Goal: Entertainment & Leisure: Browse casually

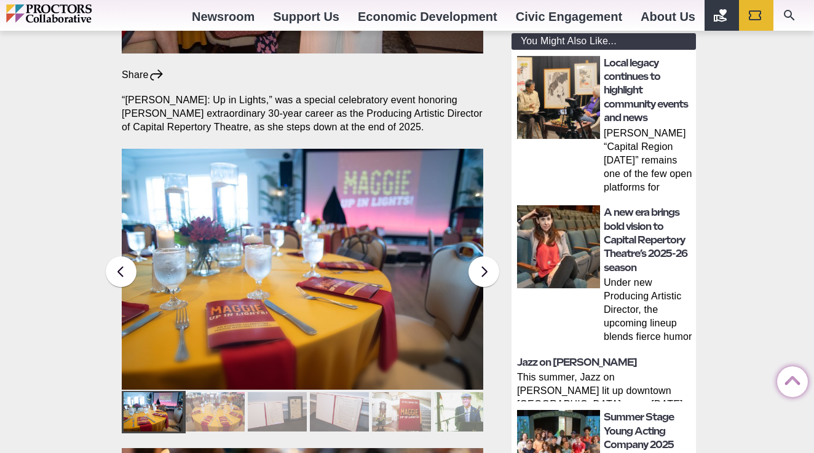
scroll to position [417, 0]
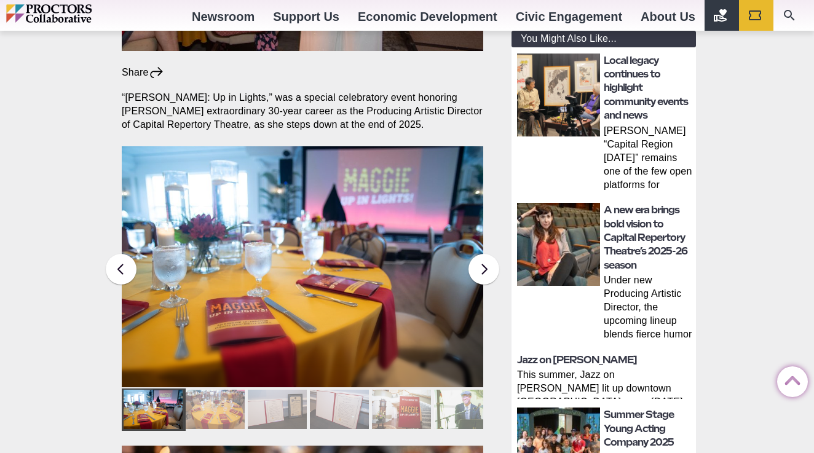
click at [211, 390] on div at bounding box center [215, 409] width 59 height 39
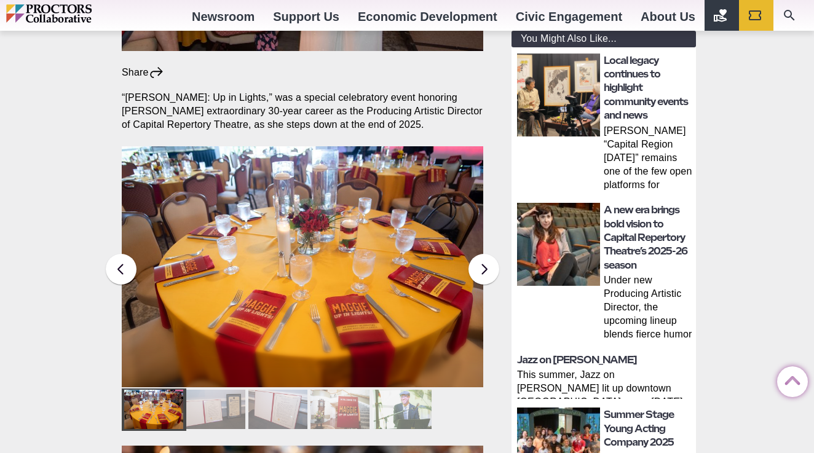
scroll to position [0, 0]
click at [220, 390] on div at bounding box center [215, 409] width 59 height 39
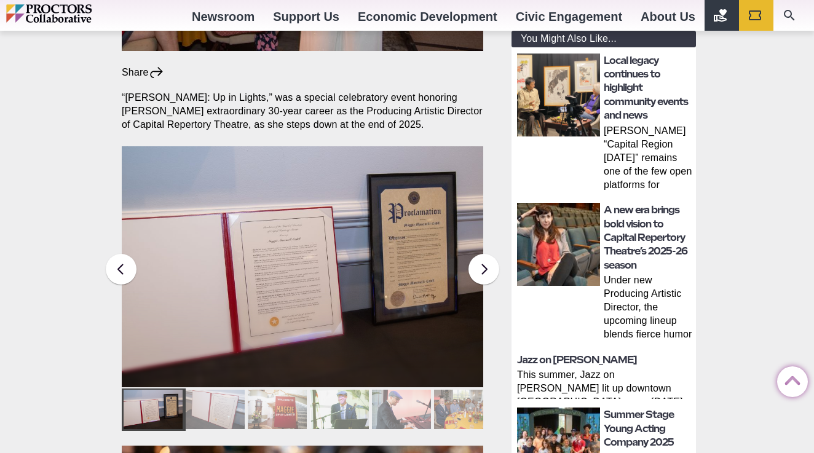
click at [221, 390] on div at bounding box center [215, 409] width 59 height 39
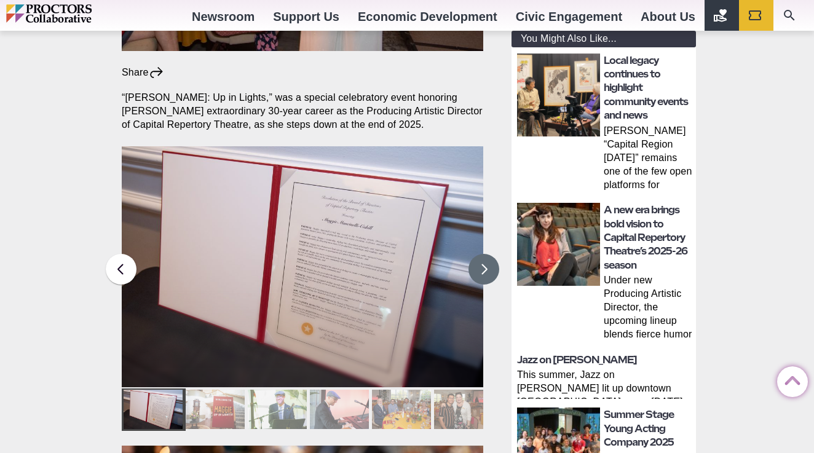
click at [479, 254] on button at bounding box center [483, 269] width 31 height 31
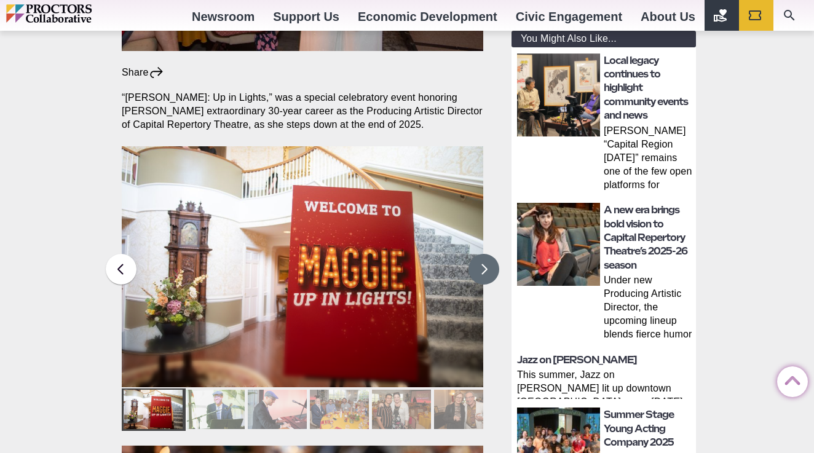
click at [480, 254] on button at bounding box center [483, 269] width 31 height 31
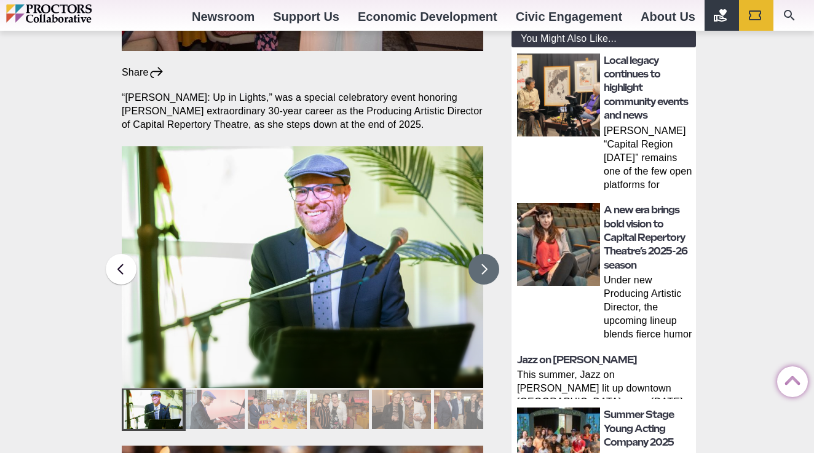
click at [481, 254] on button at bounding box center [483, 269] width 31 height 31
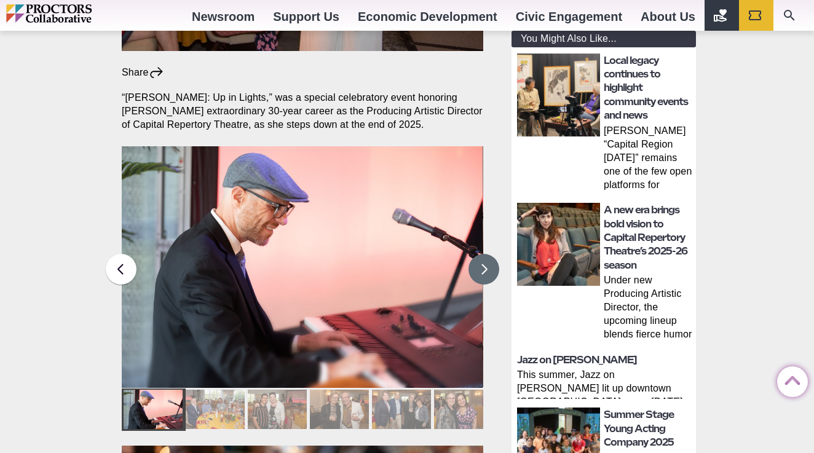
click at [482, 254] on button at bounding box center [483, 269] width 31 height 31
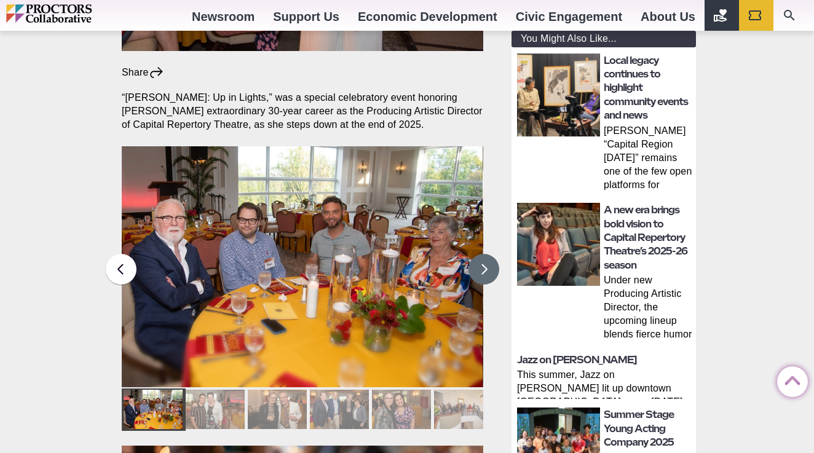
click at [483, 254] on button at bounding box center [483, 269] width 31 height 31
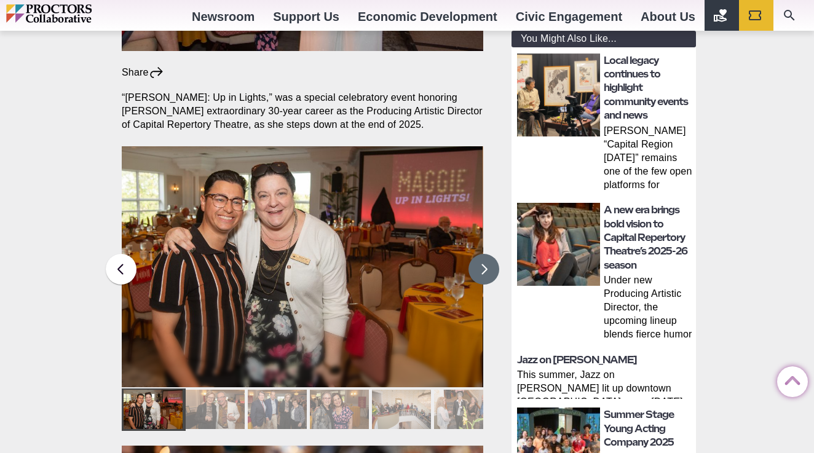
click at [483, 254] on button at bounding box center [483, 269] width 31 height 31
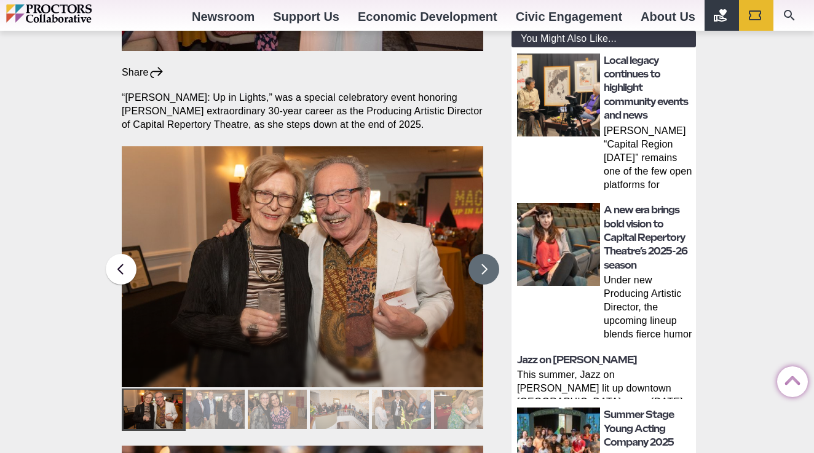
click at [483, 254] on button at bounding box center [483, 269] width 31 height 31
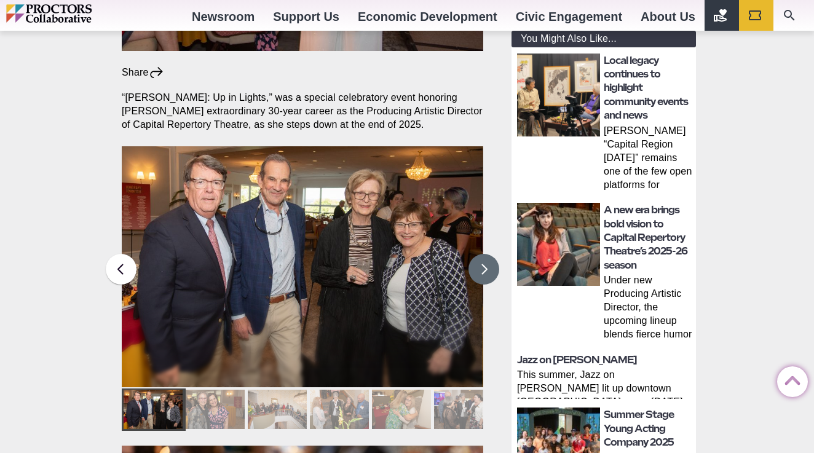
click at [483, 254] on button at bounding box center [483, 269] width 31 height 31
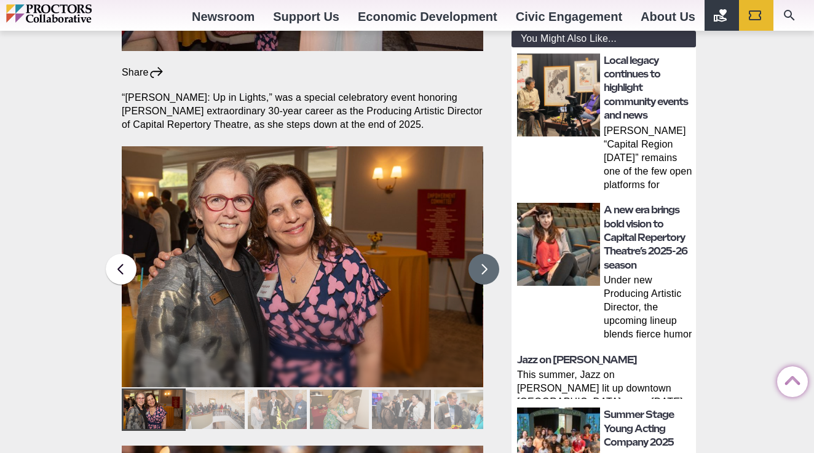
click at [483, 254] on button at bounding box center [483, 269] width 31 height 31
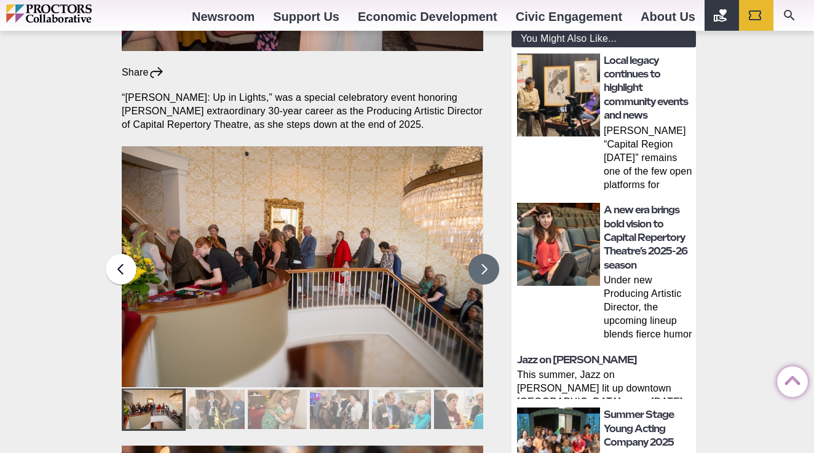
click at [483, 254] on button at bounding box center [483, 269] width 31 height 31
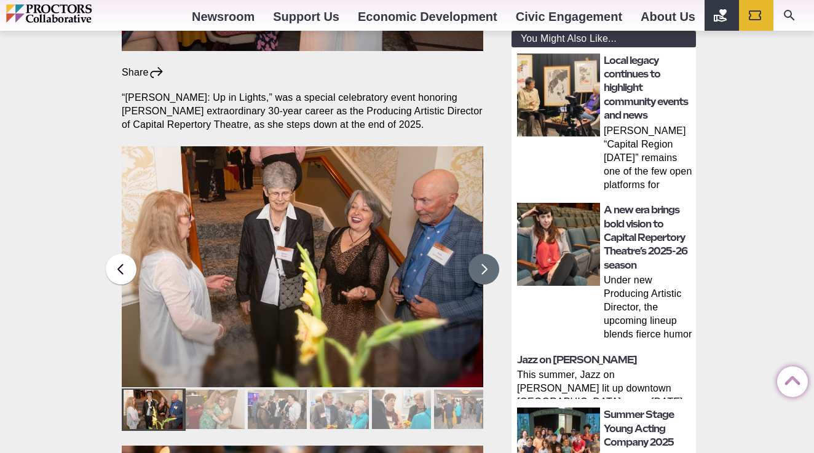
click at [483, 254] on button at bounding box center [483, 269] width 31 height 31
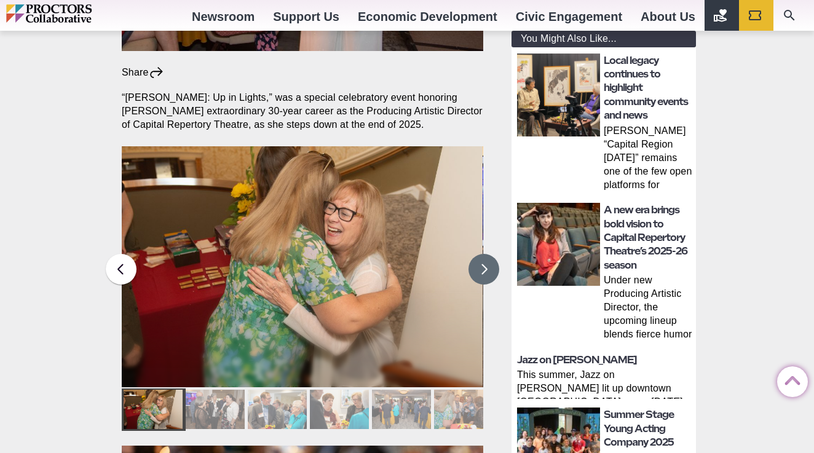
click at [483, 254] on button at bounding box center [483, 269] width 31 height 31
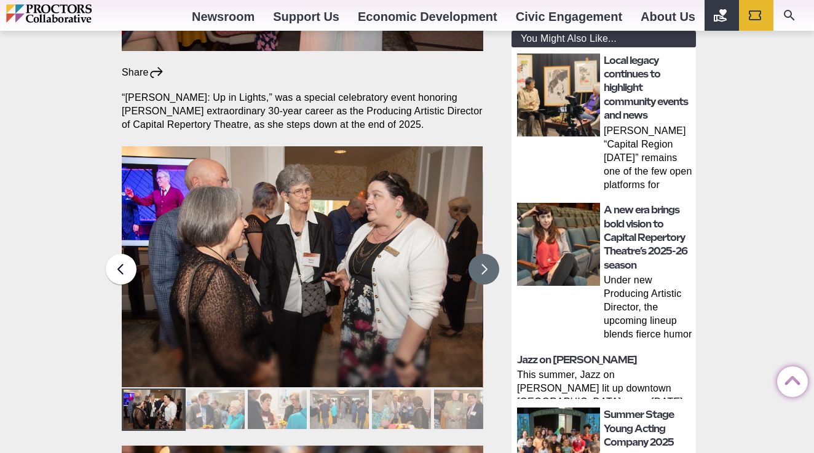
click at [483, 254] on button at bounding box center [483, 269] width 31 height 31
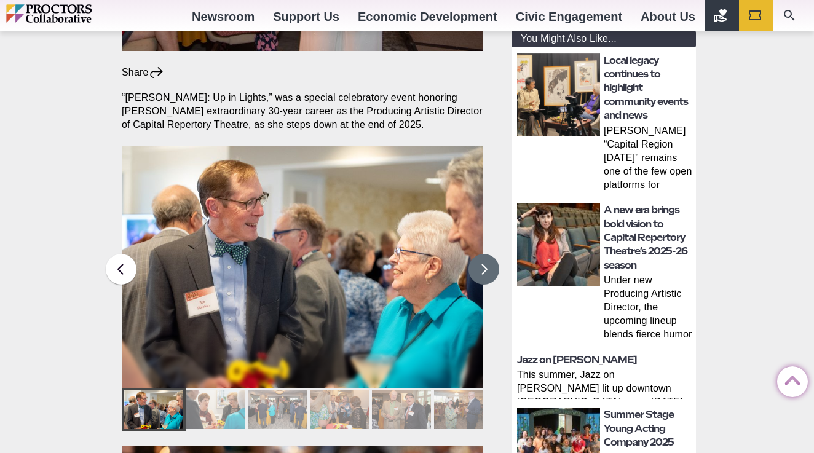
click at [483, 254] on button at bounding box center [483, 269] width 31 height 31
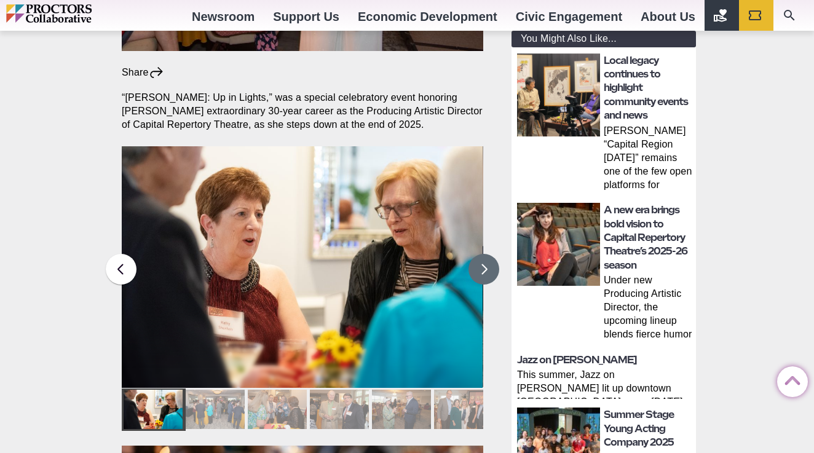
click at [483, 254] on button at bounding box center [483, 269] width 31 height 31
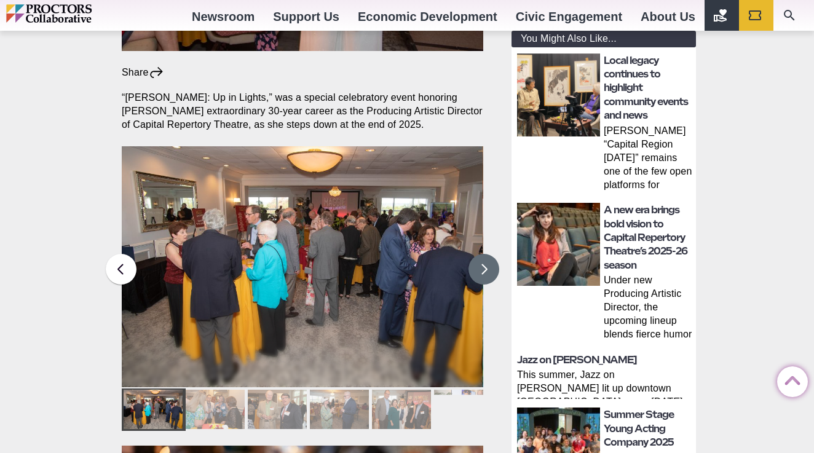
click at [483, 254] on button at bounding box center [483, 269] width 31 height 31
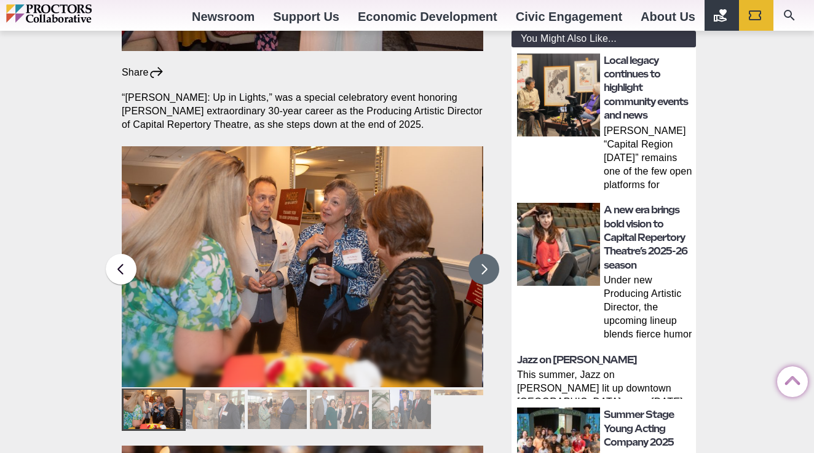
click at [483, 254] on button at bounding box center [483, 269] width 31 height 31
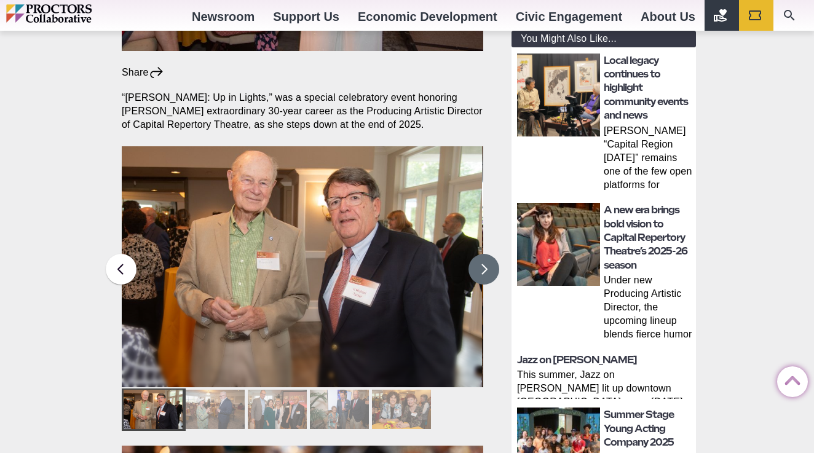
click at [483, 254] on button at bounding box center [483, 269] width 31 height 31
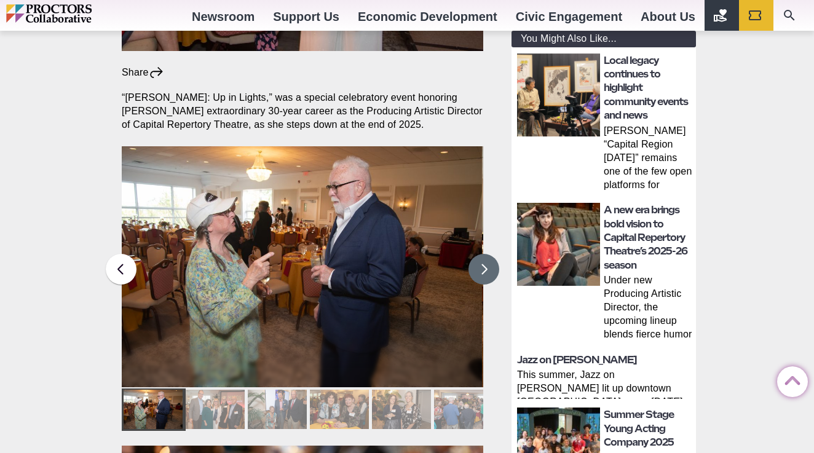
click at [483, 254] on button at bounding box center [483, 269] width 31 height 31
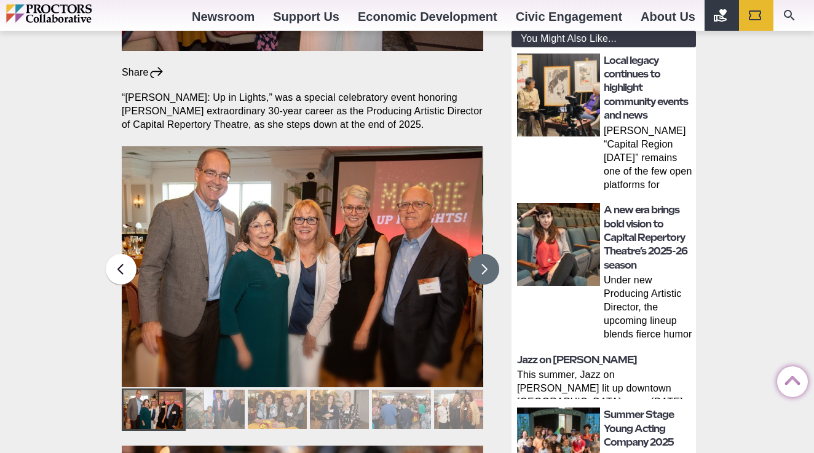
click at [483, 254] on button at bounding box center [483, 269] width 31 height 31
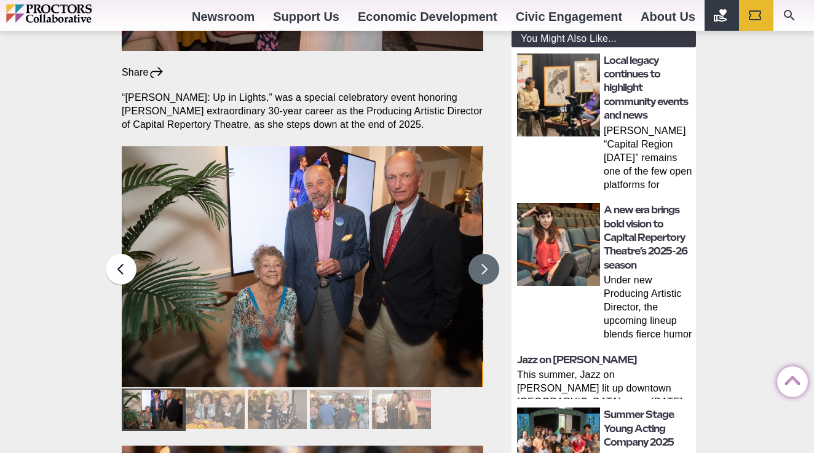
click at [483, 254] on button at bounding box center [483, 269] width 31 height 31
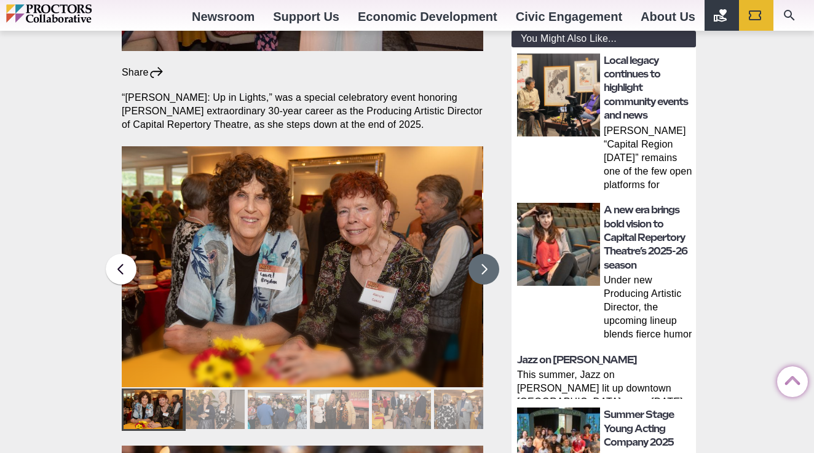
click at [483, 254] on button at bounding box center [483, 269] width 31 height 31
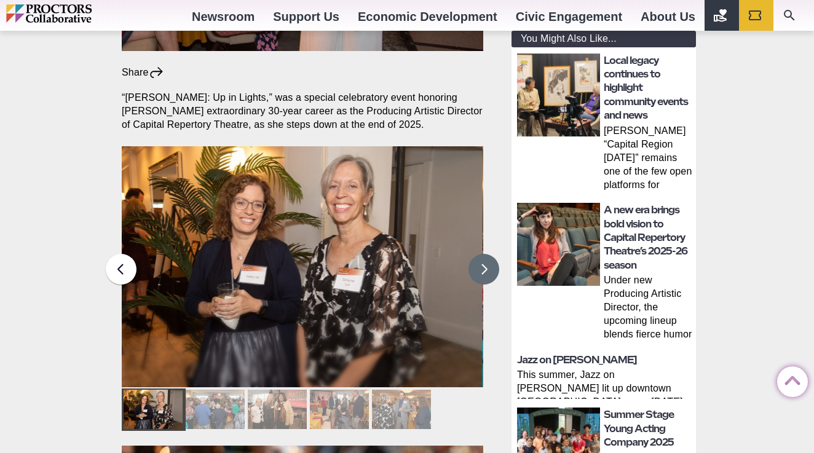
click at [483, 254] on button at bounding box center [483, 269] width 31 height 31
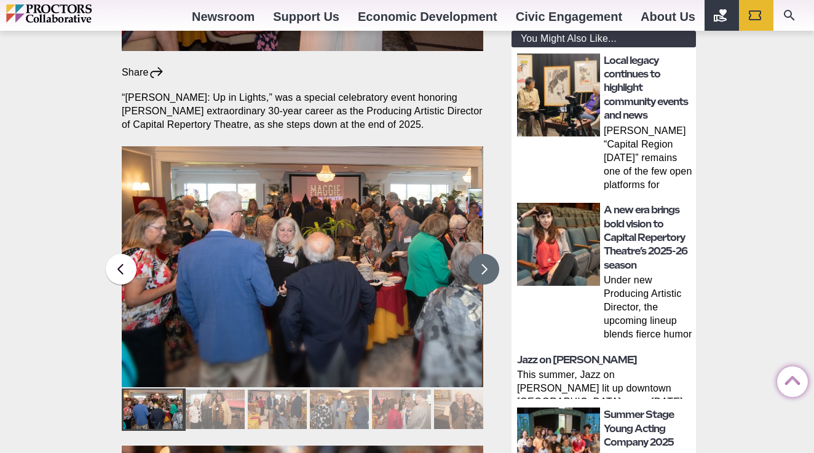
click at [483, 254] on button at bounding box center [483, 269] width 31 height 31
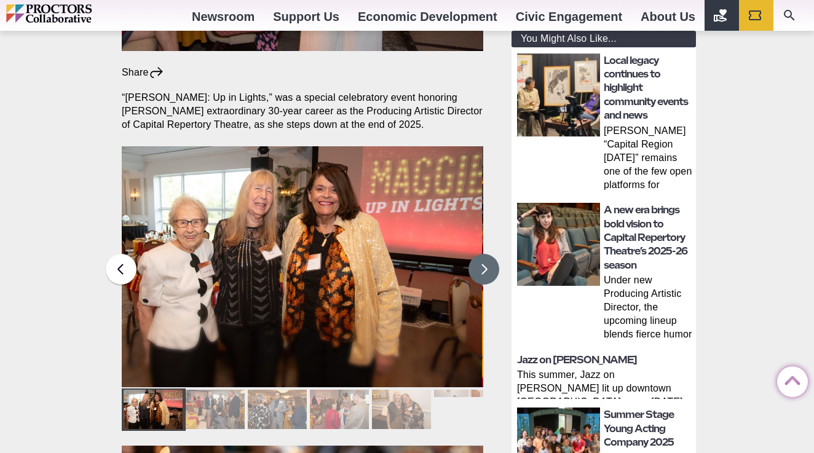
click at [483, 254] on button at bounding box center [483, 269] width 31 height 31
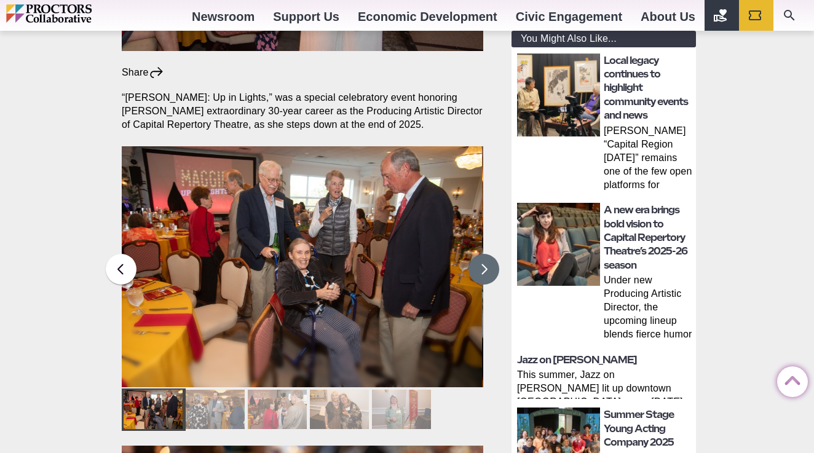
click at [483, 254] on button at bounding box center [483, 269] width 31 height 31
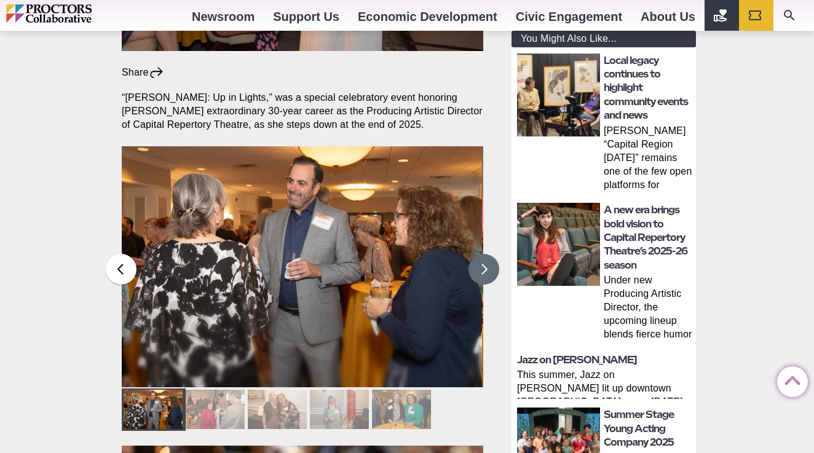
click at [483, 254] on button at bounding box center [483, 269] width 31 height 31
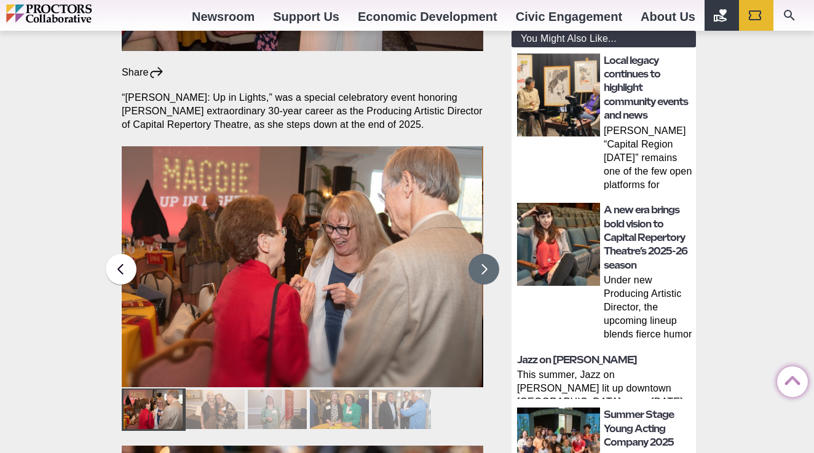
click at [483, 254] on button at bounding box center [483, 269] width 31 height 31
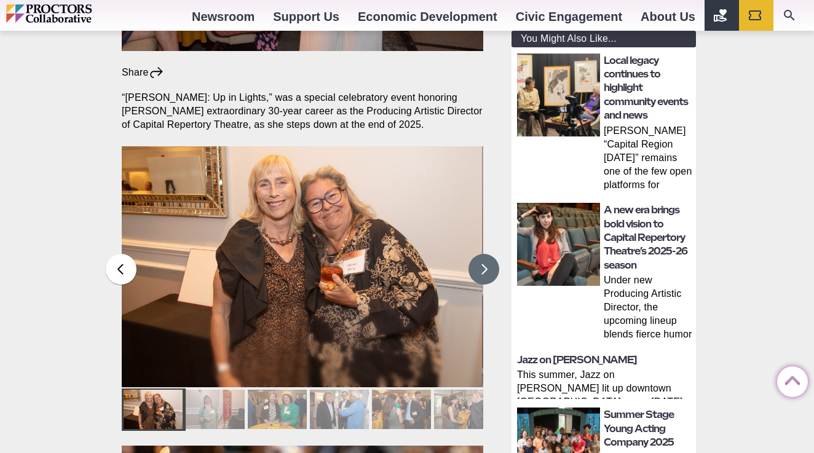
click at [483, 254] on button at bounding box center [483, 269] width 31 height 31
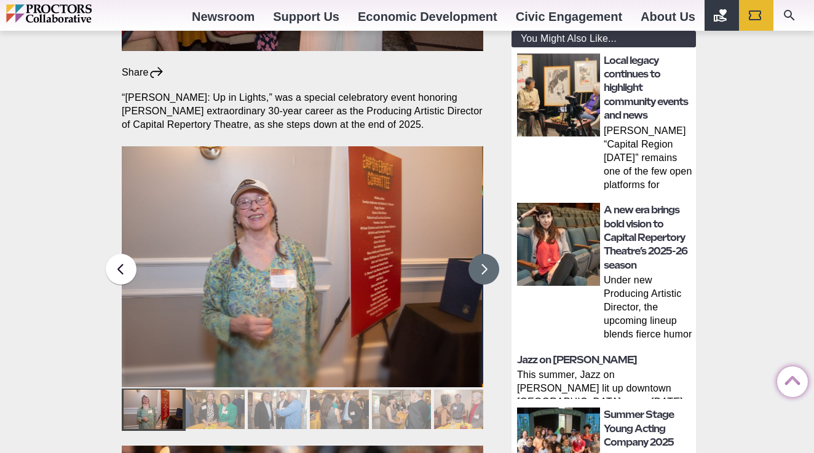
click at [483, 254] on button at bounding box center [483, 269] width 31 height 31
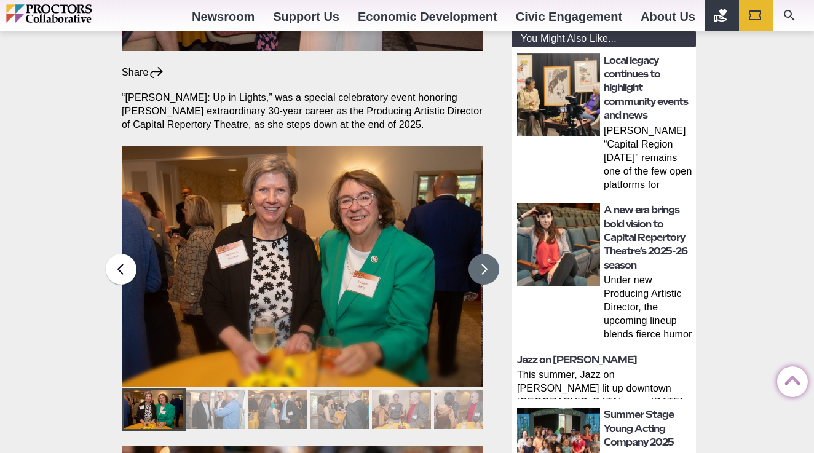
click at [483, 254] on button at bounding box center [483, 269] width 31 height 31
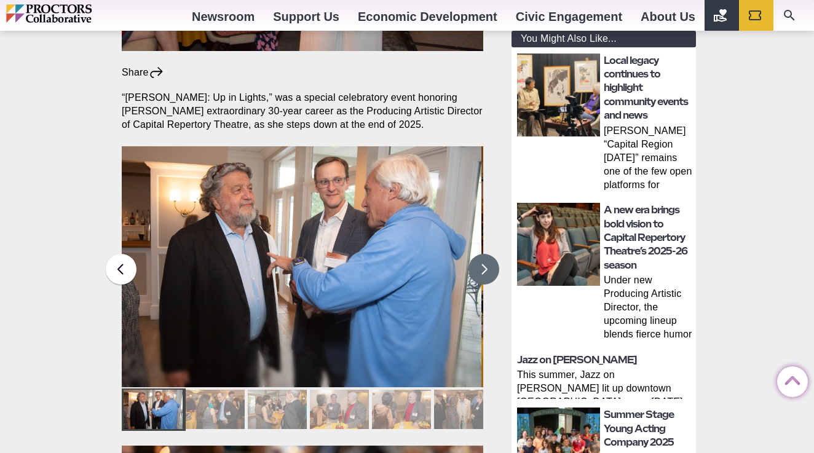
click at [483, 254] on button at bounding box center [483, 269] width 31 height 31
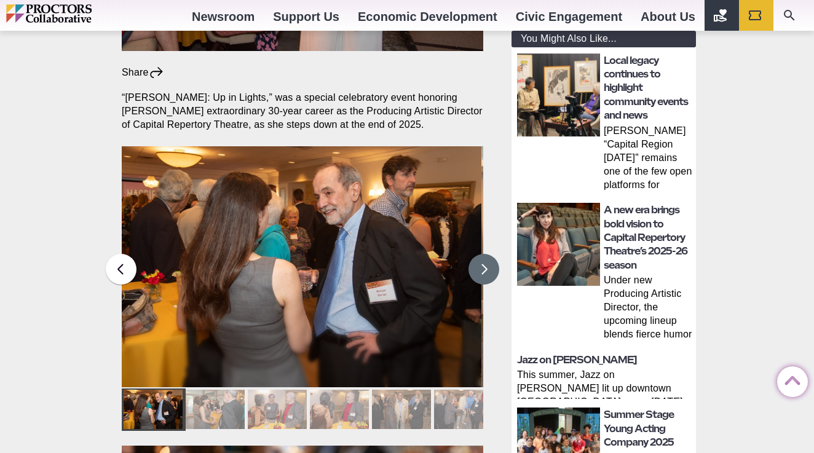
click at [483, 254] on button at bounding box center [483, 269] width 31 height 31
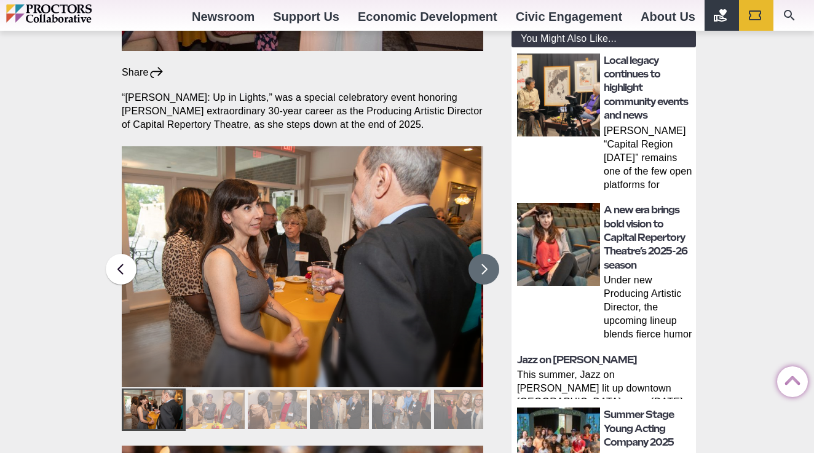
click at [483, 254] on button at bounding box center [483, 269] width 31 height 31
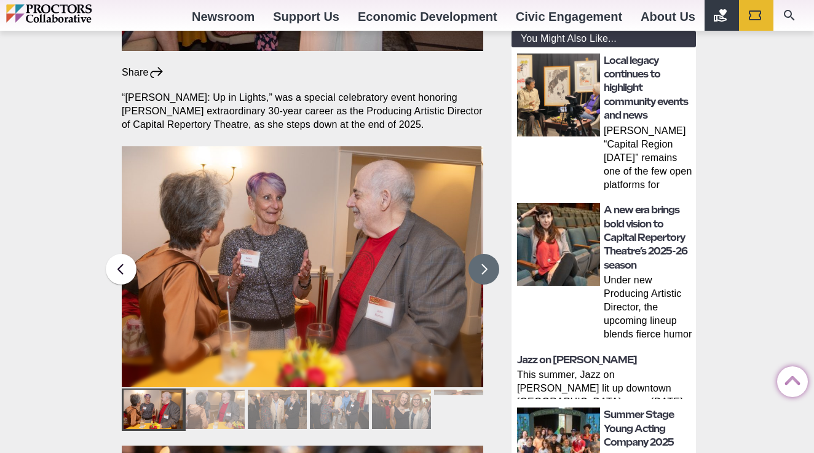
click at [483, 254] on button at bounding box center [483, 269] width 31 height 31
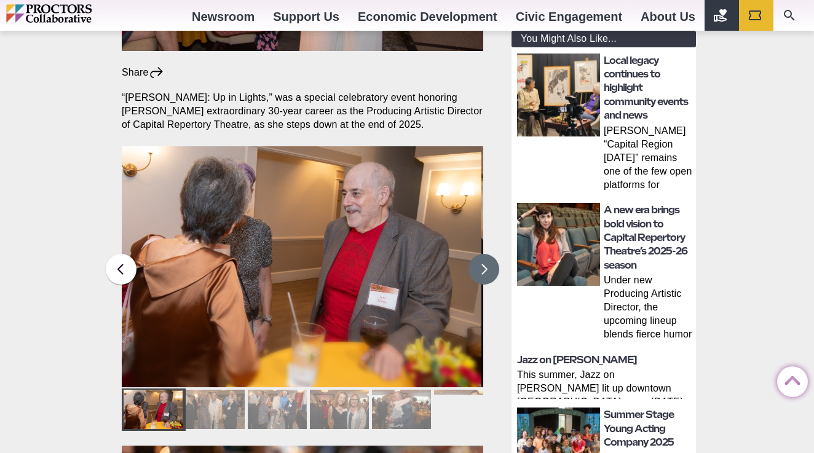
click at [483, 254] on button at bounding box center [483, 269] width 31 height 31
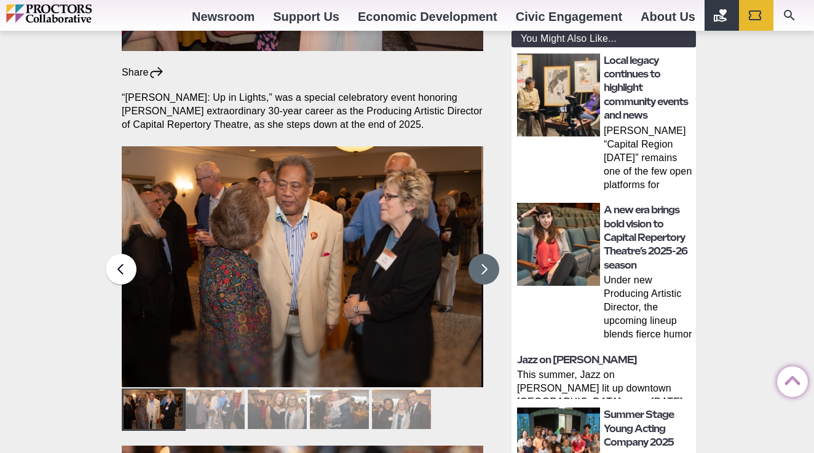
click at [483, 254] on button at bounding box center [483, 269] width 31 height 31
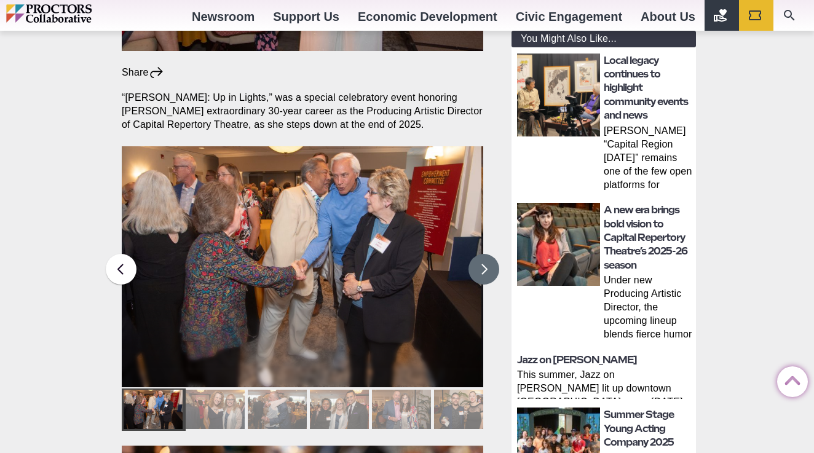
click at [483, 254] on button at bounding box center [483, 269] width 31 height 31
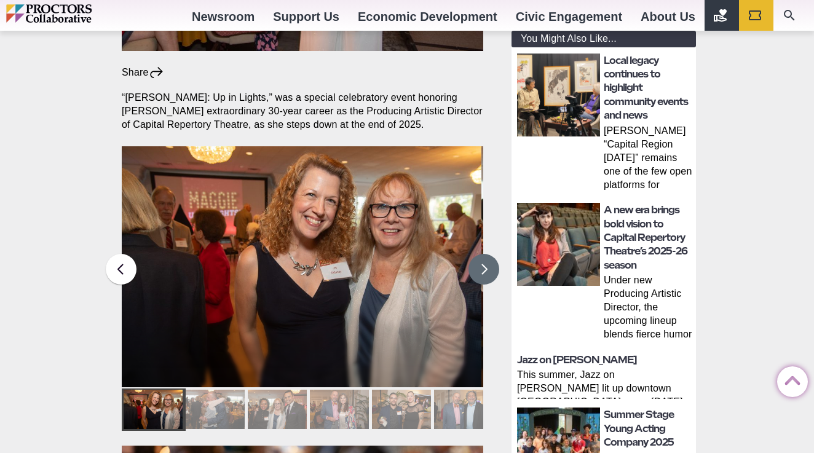
click at [483, 254] on button at bounding box center [483, 269] width 31 height 31
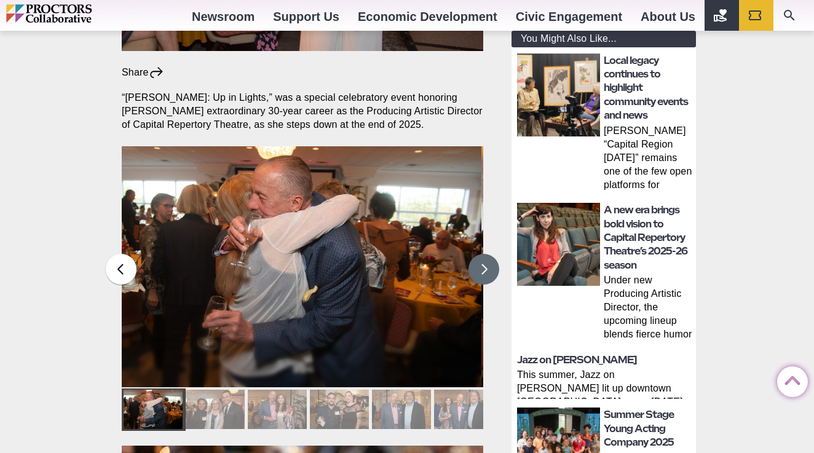
click at [483, 254] on button at bounding box center [483, 269] width 31 height 31
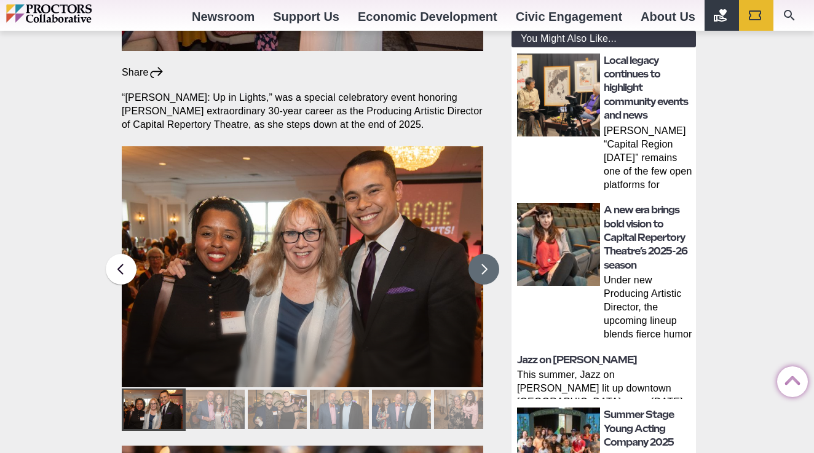
click at [483, 254] on button at bounding box center [483, 269] width 31 height 31
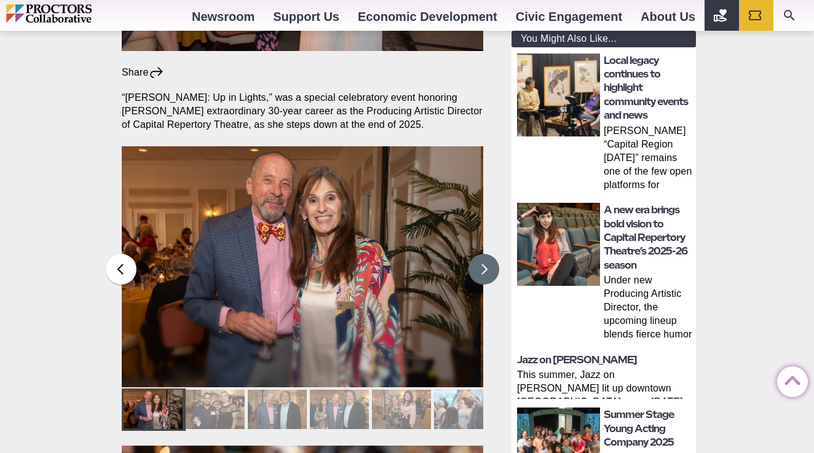
click at [483, 254] on button at bounding box center [483, 269] width 31 height 31
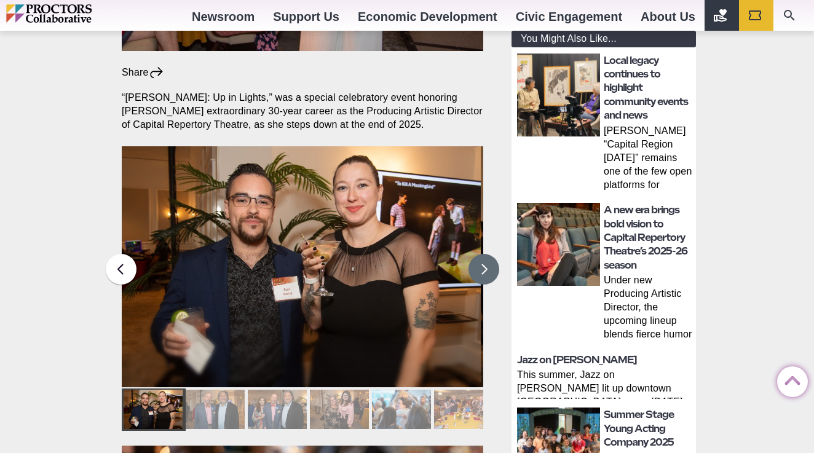
click at [483, 254] on button at bounding box center [483, 269] width 31 height 31
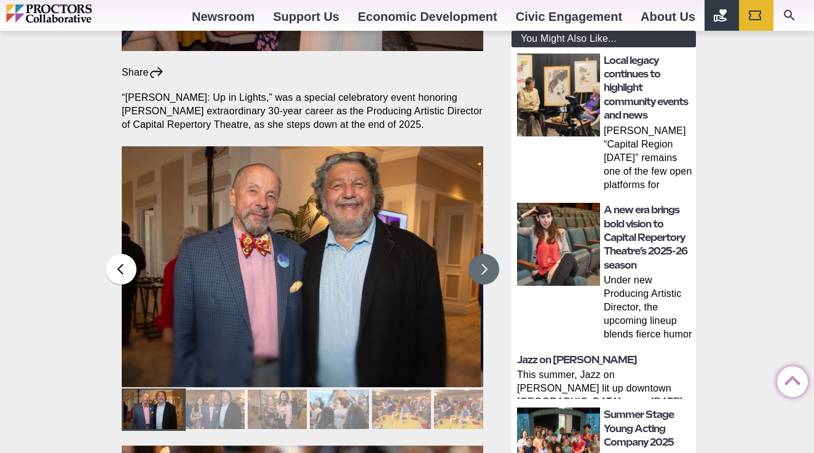
click at [483, 254] on button at bounding box center [483, 269] width 31 height 31
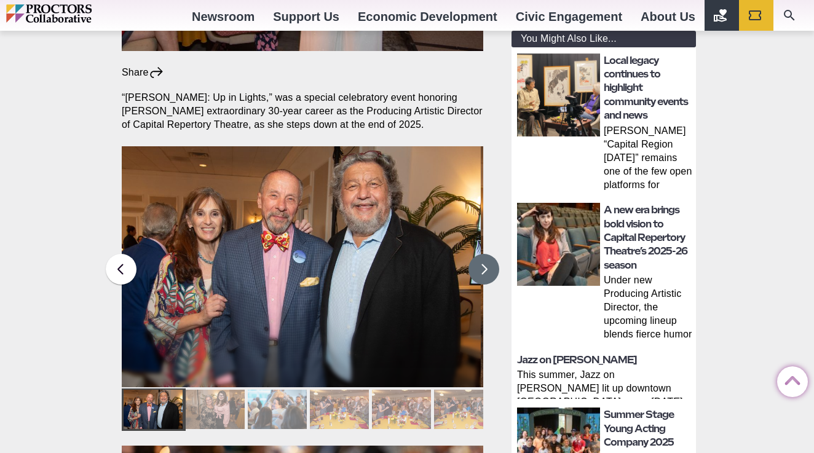
click at [483, 254] on button at bounding box center [483, 269] width 31 height 31
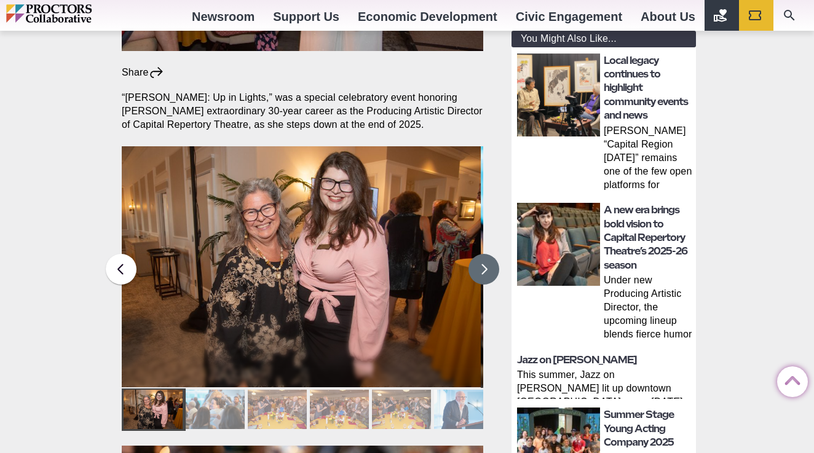
click at [483, 254] on button at bounding box center [483, 269] width 31 height 31
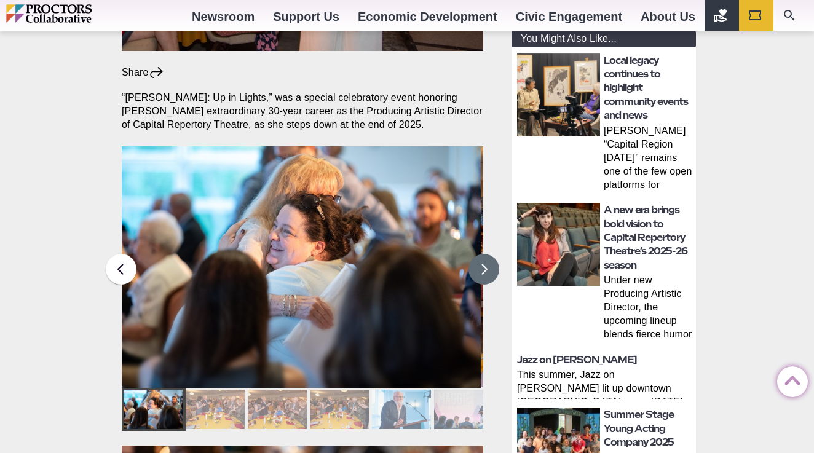
click at [483, 254] on button at bounding box center [483, 269] width 31 height 31
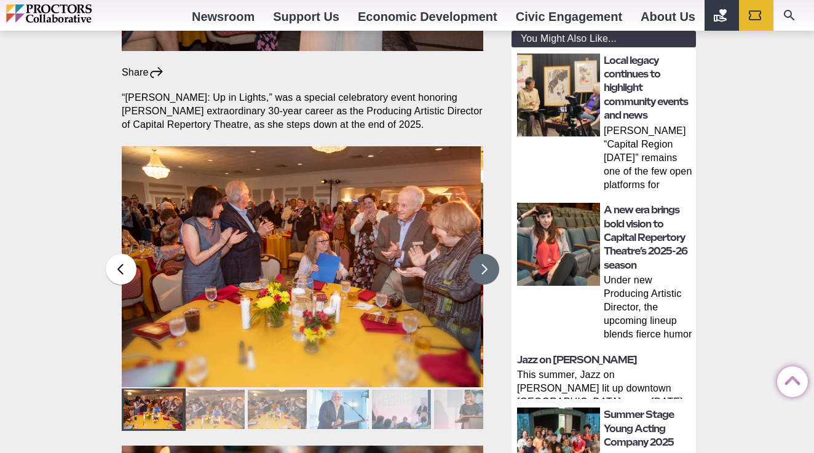
click at [483, 254] on button at bounding box center [483, 269] width 31 height 31
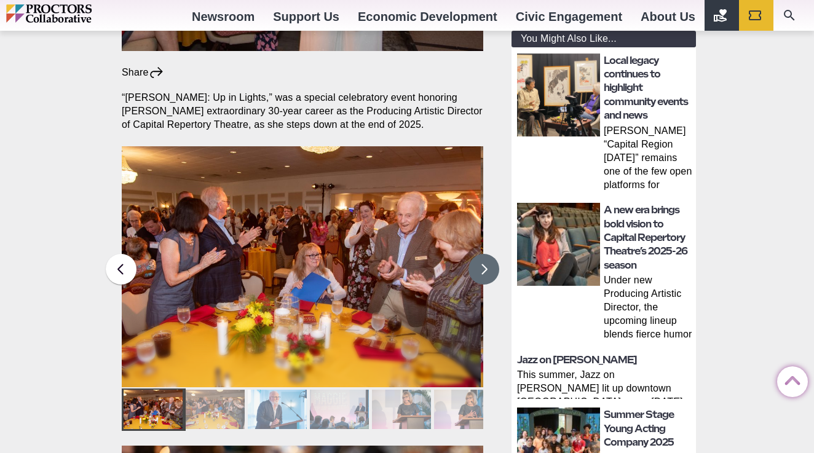
click at [483, 254] on button at bounding box center [483, 269] width 31 height 31
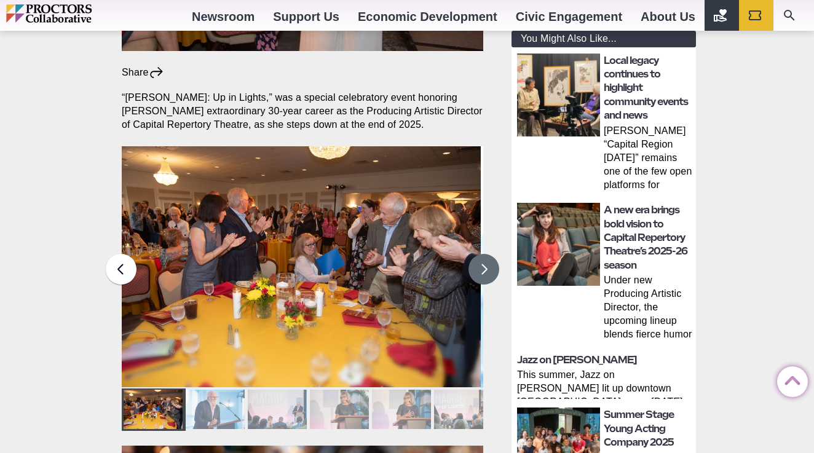
click at [483, 254] on button at bounding box center [483, 269] width 31 height 31
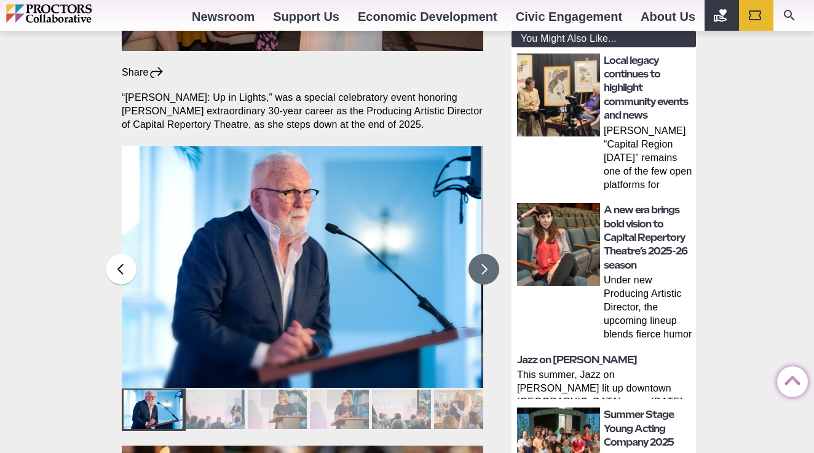
click at [483, 254] on button at bounding box center [483, 269] width 31 height 31
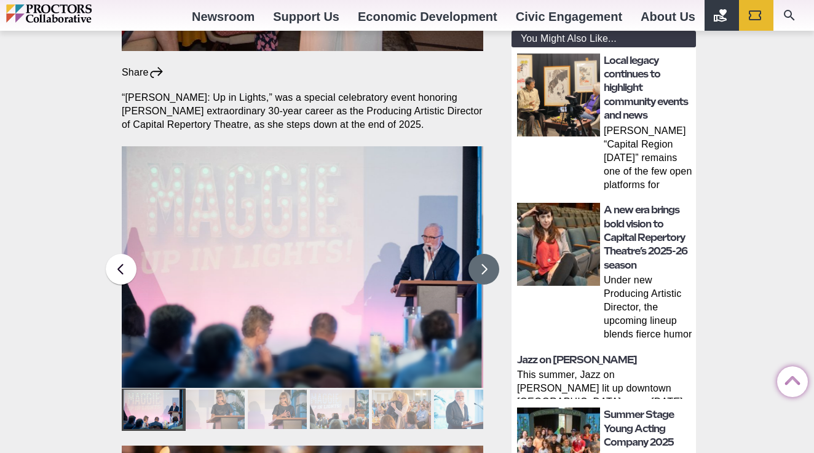
click at [483, 254] on button at bounding box center [483, 269] width 31 height 31
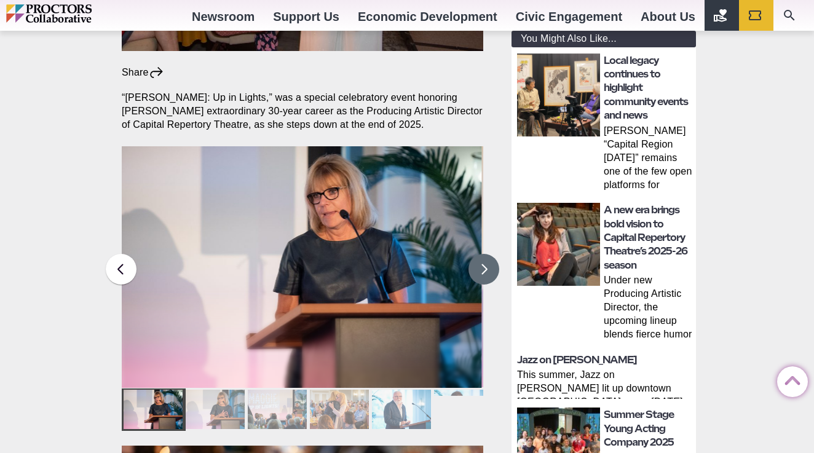
click at [483, 254] on button at bounding box center [483, 269] width 31 height 31
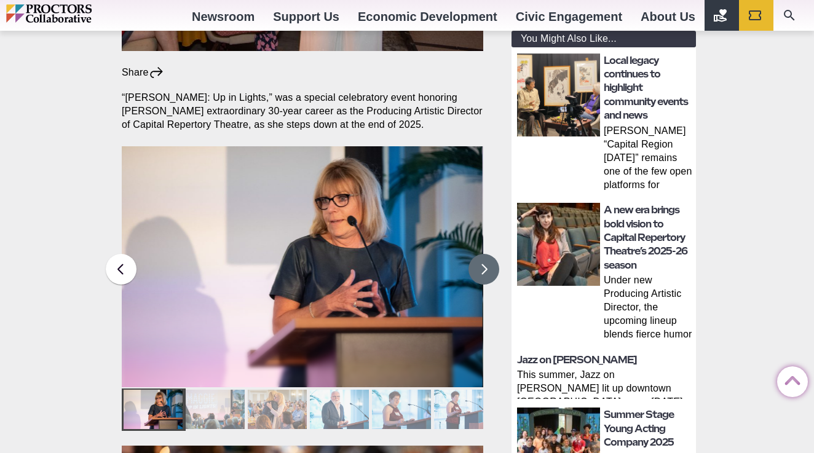
click at [483, 254] on button at bounding box center [483, 269] width 31 height 31
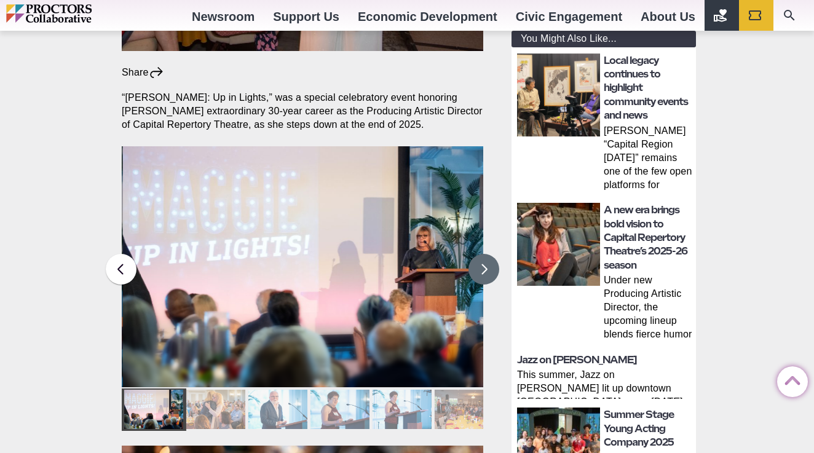
click at [483, 254] on button at bounding box center [483, 269] width 31 height 31
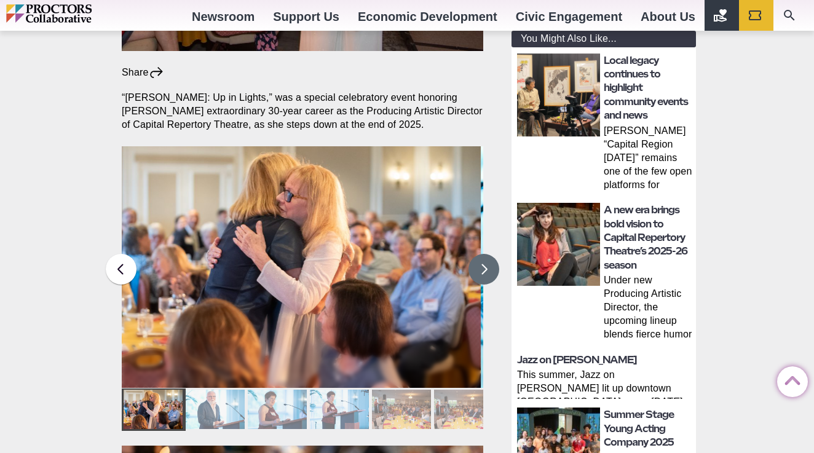
click at [483, 254] on button at bounding box center [483, 269] width 31 height 31
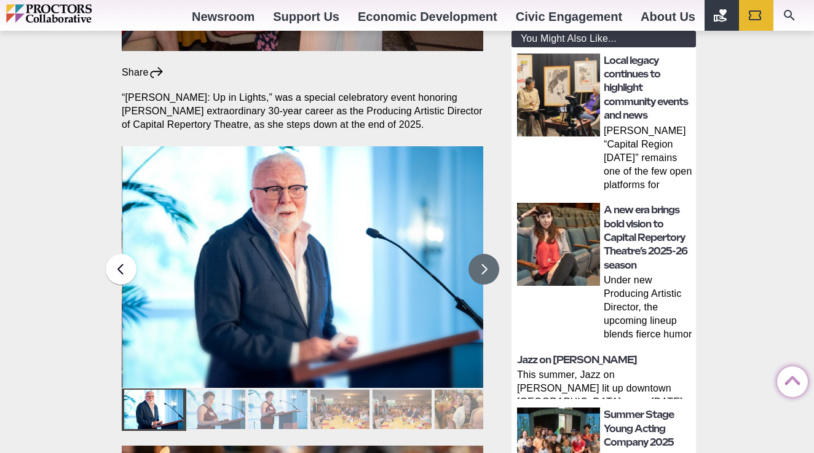
click at [483, 254] on button at bounding box center [483, 269] width 31 height 31
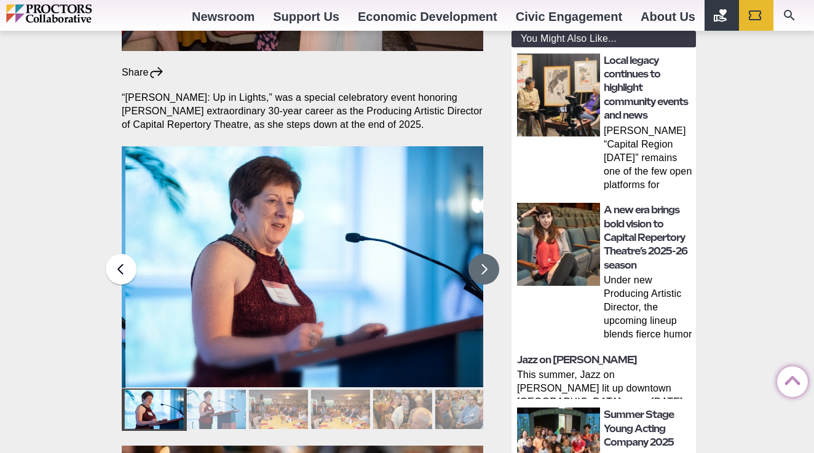
click at [483, 254] on button at bounding box center [483, 269] width 31 height 31
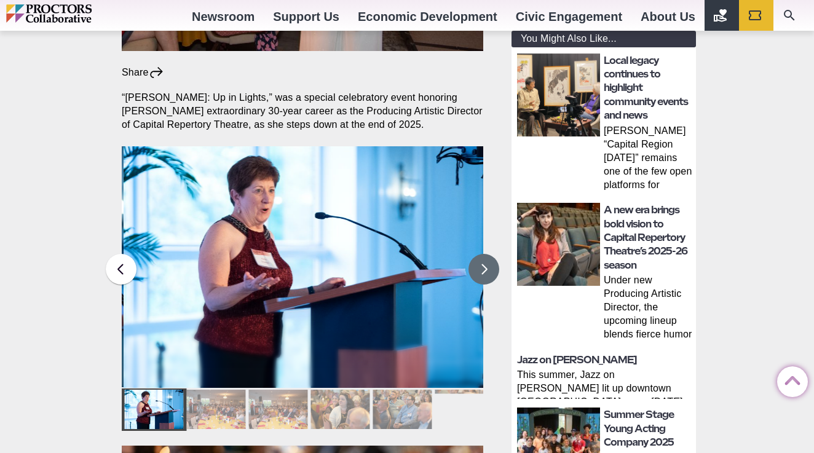
click at [483, 254] on button at bounding box center [483, 269] width 31 height 31
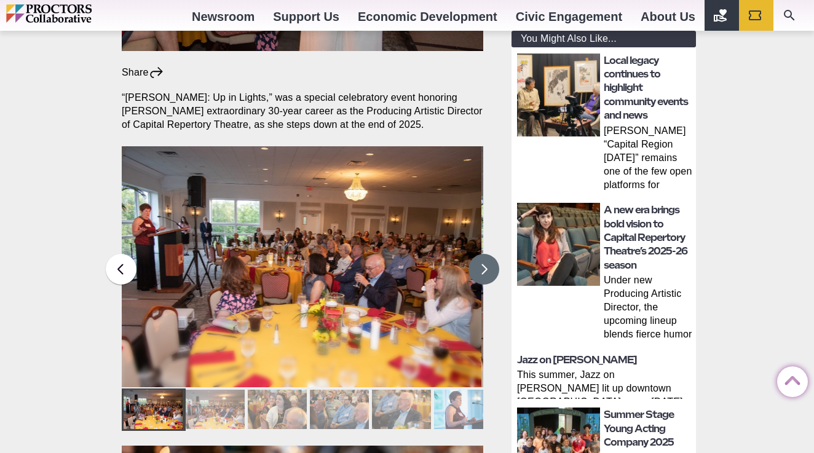
click at [483, 254] on button at bounding box center [483, 269] width 31 height 31
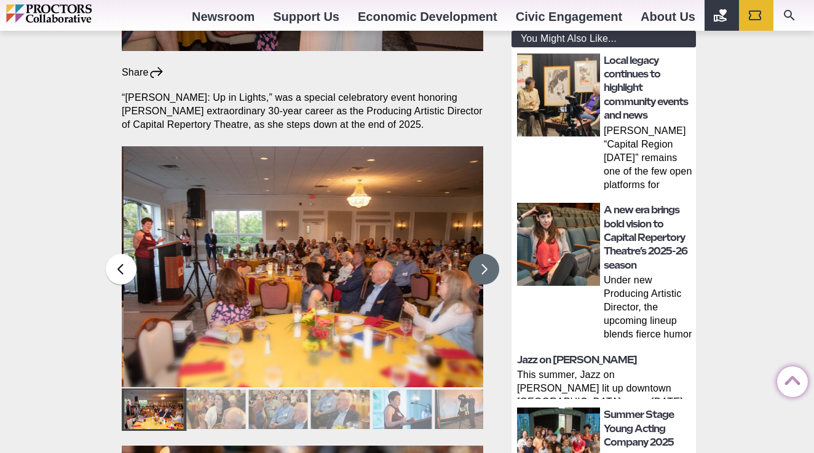
click at [483, 254] on button at bounding box center [483, 269] width 31 height 31
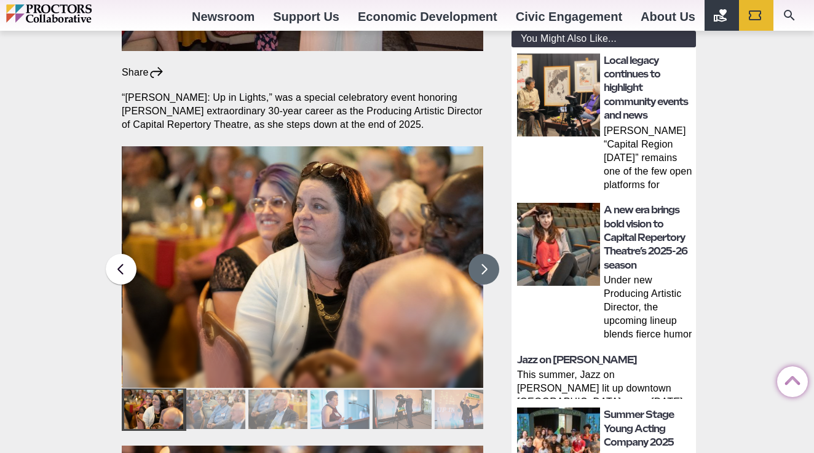
click at [483, 254] on button at bounding box center [483, 269] width 31 height 31
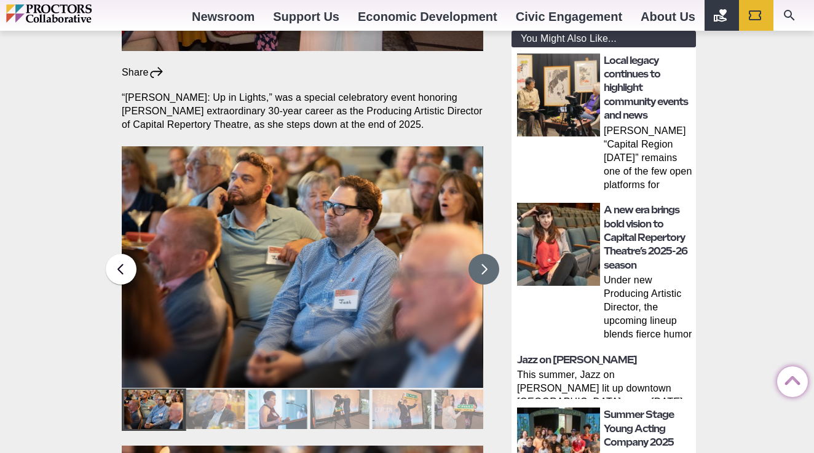
click at [483, 254] on button at bounding box center [483, 269] width 31 height 31
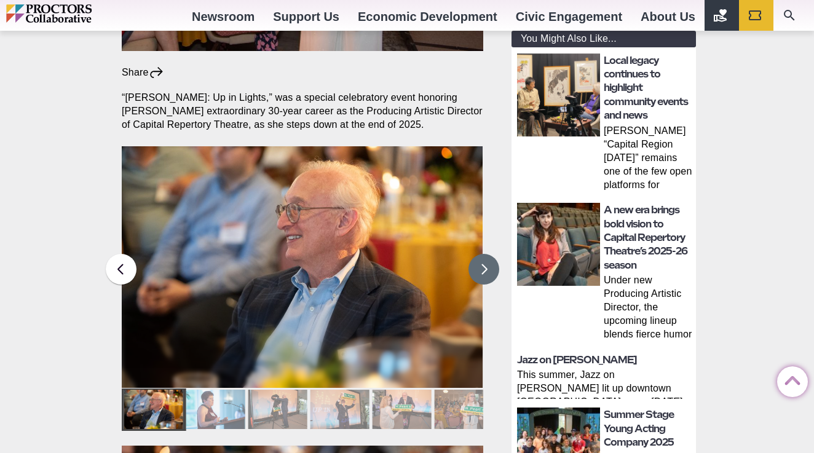
click at [483, 254] on button at bounding box center [483, 269] width 31 height 31
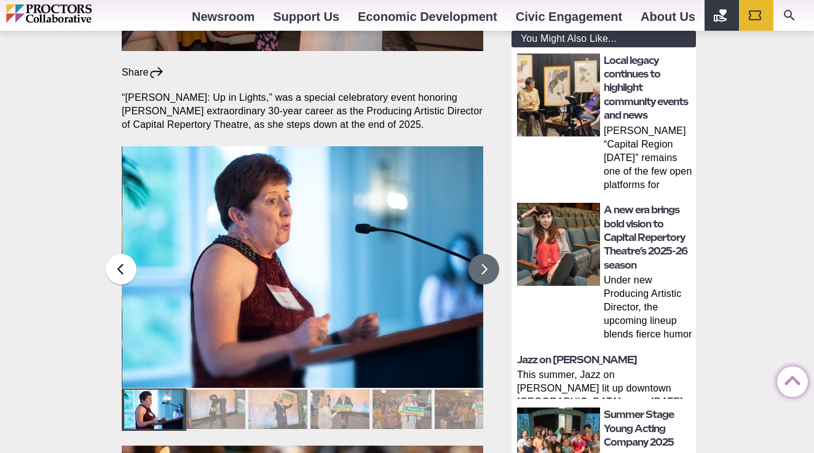
click at [483, 254] on button at bounding box center [483, 269] width 31 height 31
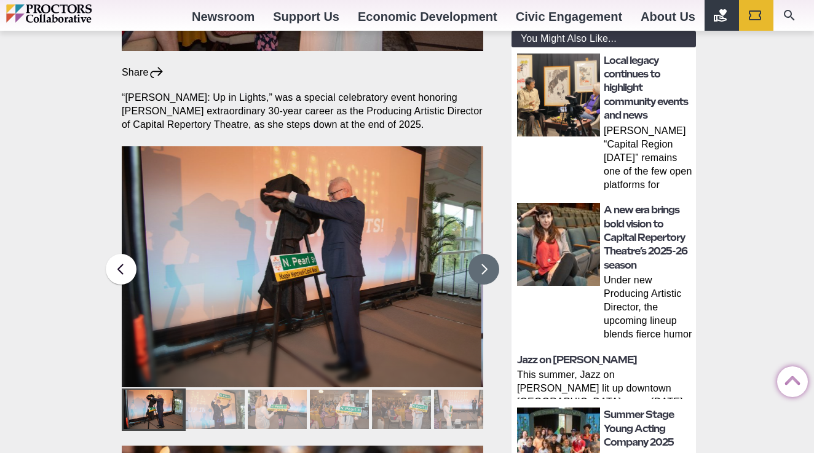
click at [483, 254] on button at bounding box center [483, 269] width 31 height 31
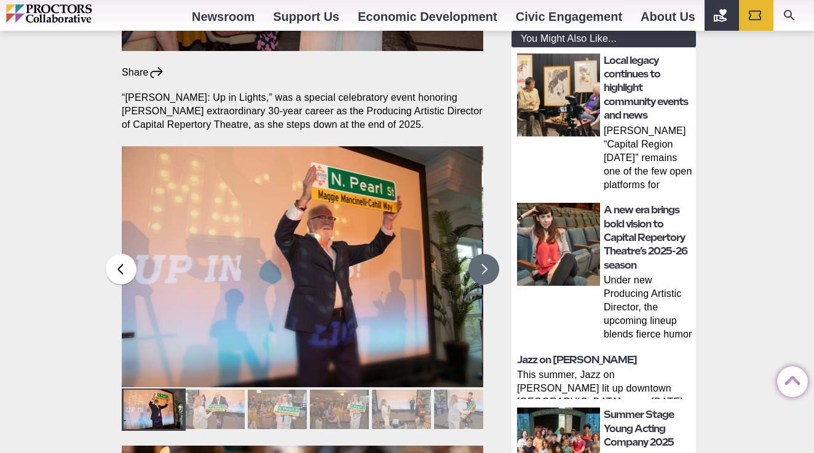
click at [483, 254] on button at bounding box center [483, 269] width 31 height 31
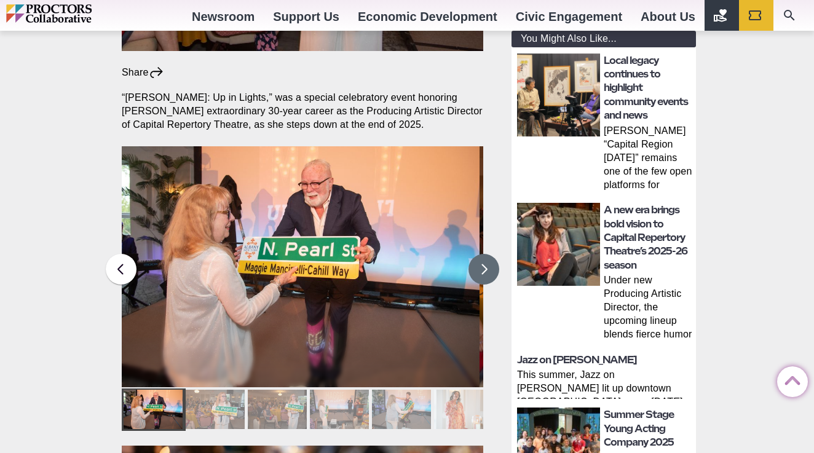
click at [483, 254] on button at bounding box center [483, 269] width 31 height 31
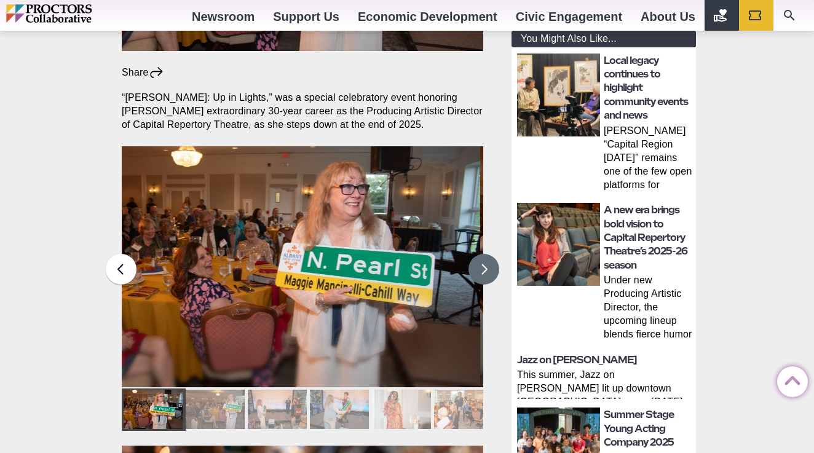
click at [483, 254] on button at bounding box center [483, 269] width 31 height 31
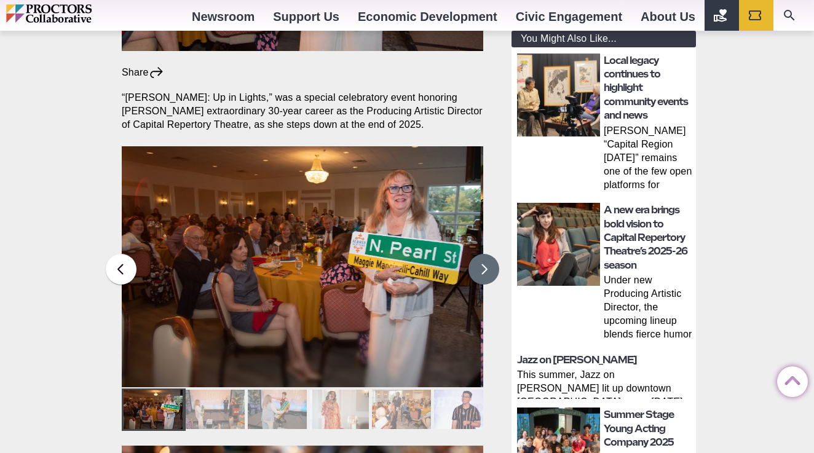
click at [483, 254] on button at bounding box center [483, 269] width 31 height 31
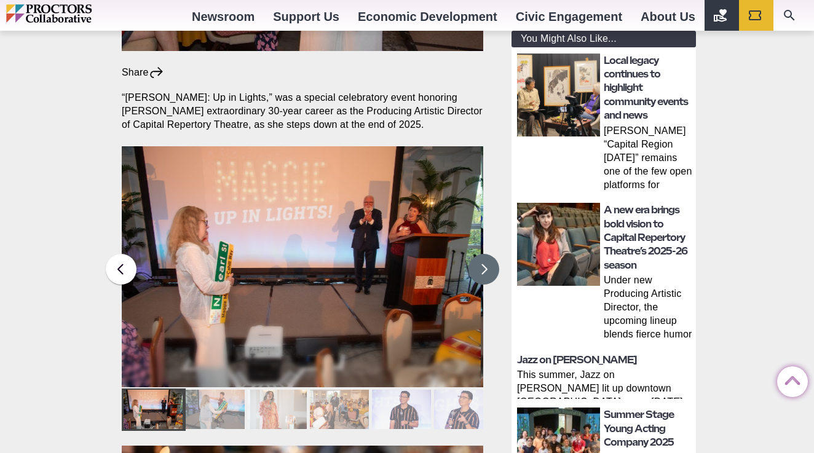
click at [483, 254] on button at bounding box center [483, 269] width 31 height 31
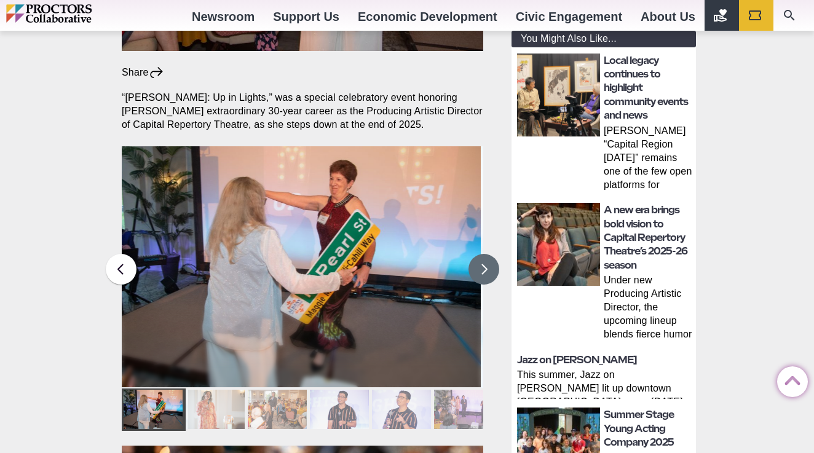
click at [483, 254] on button at bounding box center [483, 269] width 31 height 31
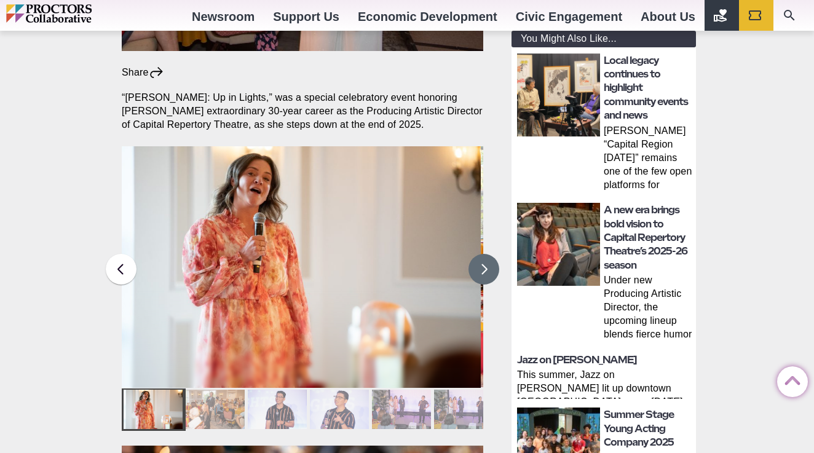
click at [483, 254] on button at bounding box center [483, 269] width 31 height 31
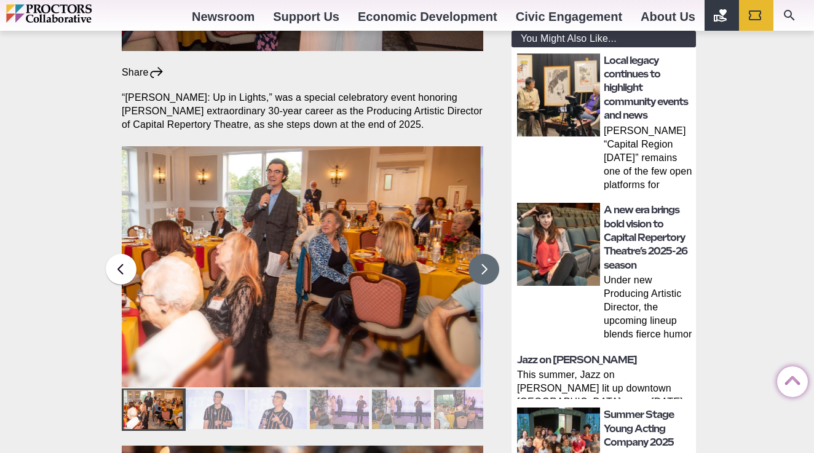
click at [483, 254] on button at bounding box center [483, 269] width 31 height 31
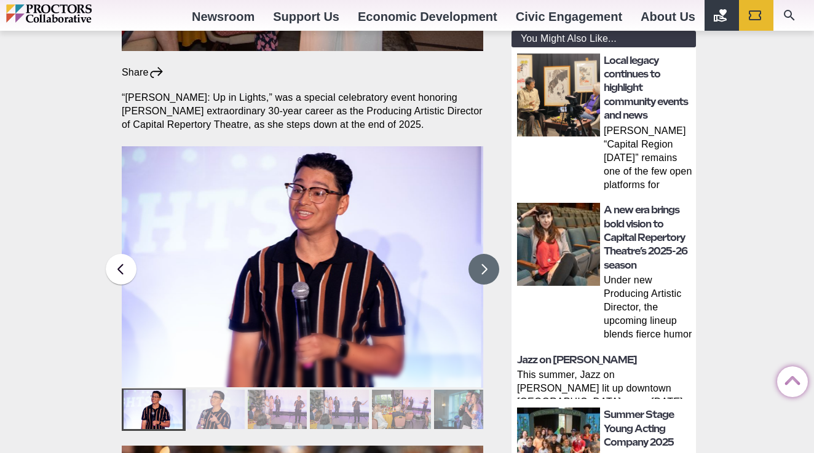
click at [483, 254] on button at bounding box center [483, 269] width 31 height 31
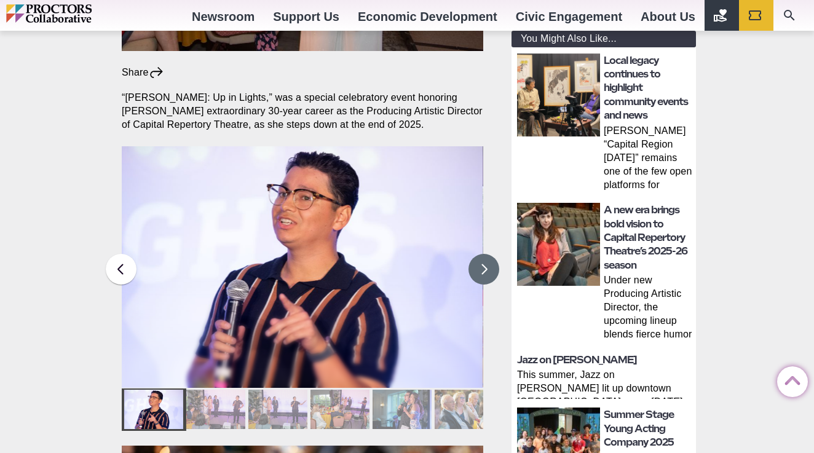
click at [483, 254] on button at bounding box center [483, 269] width 31 height 31
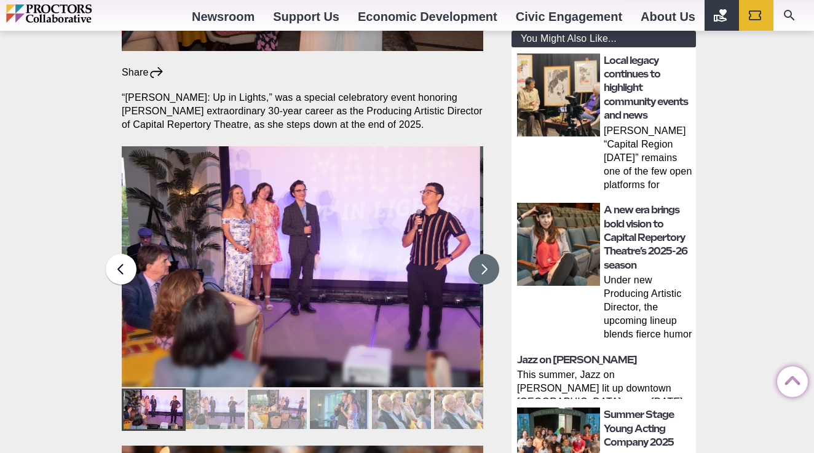
click at [483, 254] on button at bounding box center [483, 269] width 31 height 31
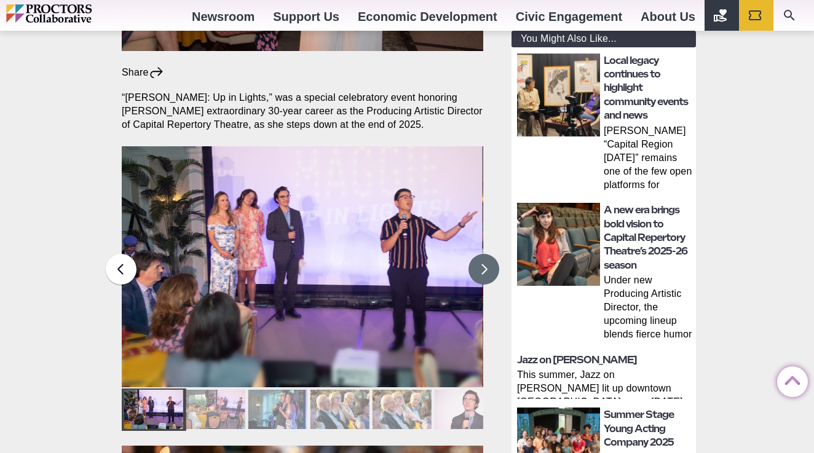
click at [483, 254] on button at bounding box center [483, 269] width 31 height 31
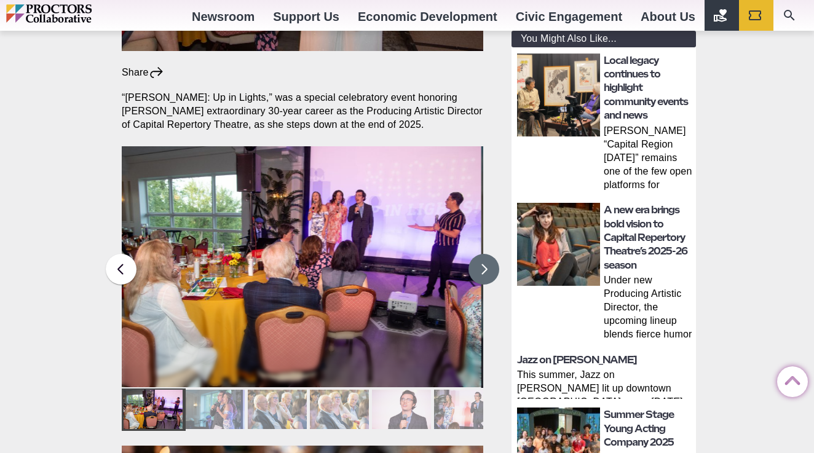
click at [483, 254] on button at bounding box center [483, 269] width 31 height 31
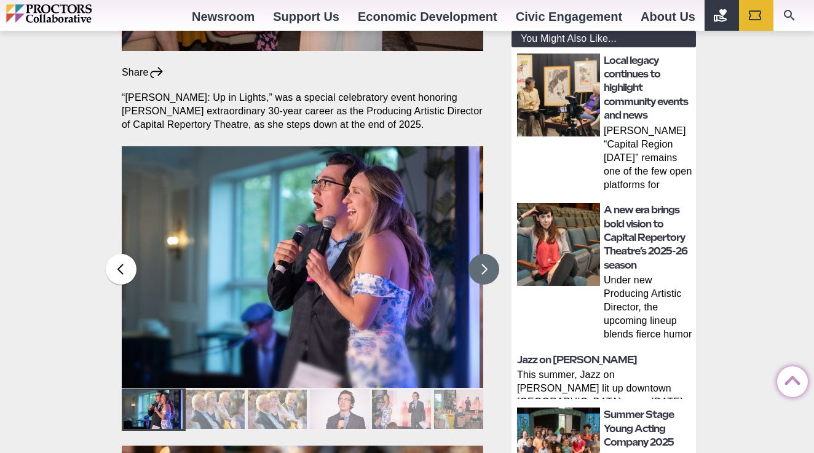
click at [483, 254] on button at bounding box center [483, 269] width 31 height 31
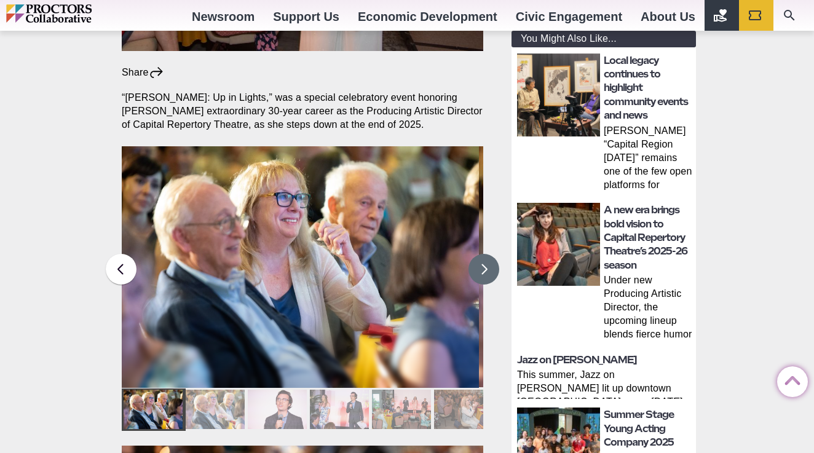
click at [483, 254] on button at bounding box center [483, 269] width 31 height 31
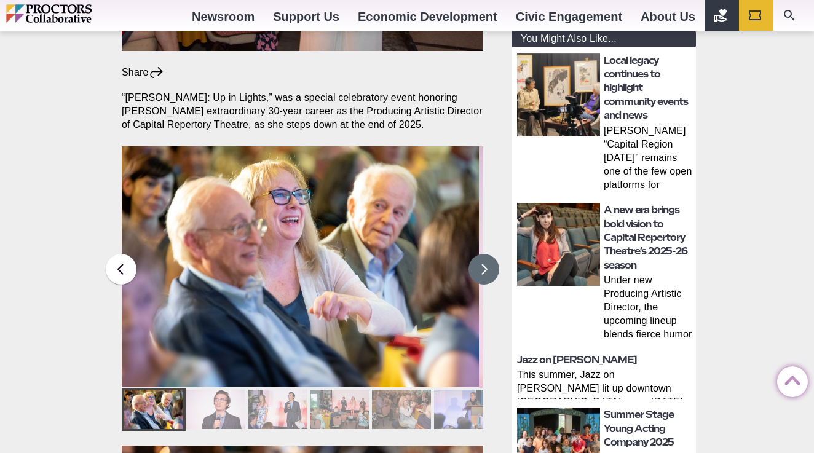
click at [483, 254] on button at bounding box center [483, 269] width 31 height 31
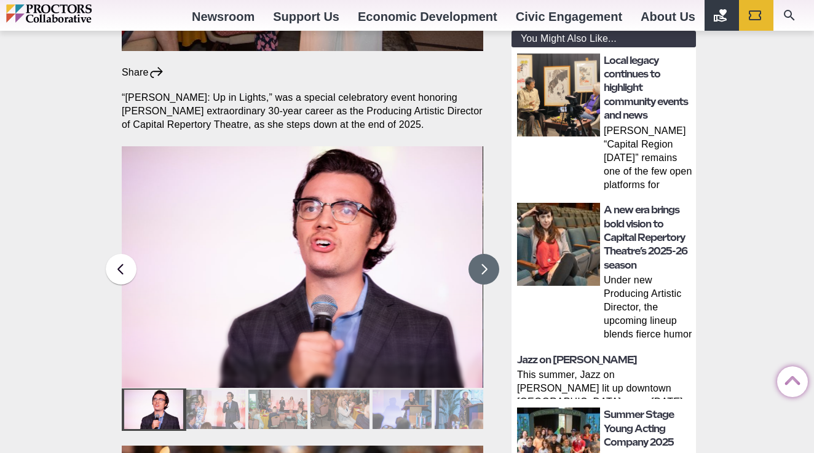
click at [483, 254] on button at bounding box center [483, 269] width 31 height 31
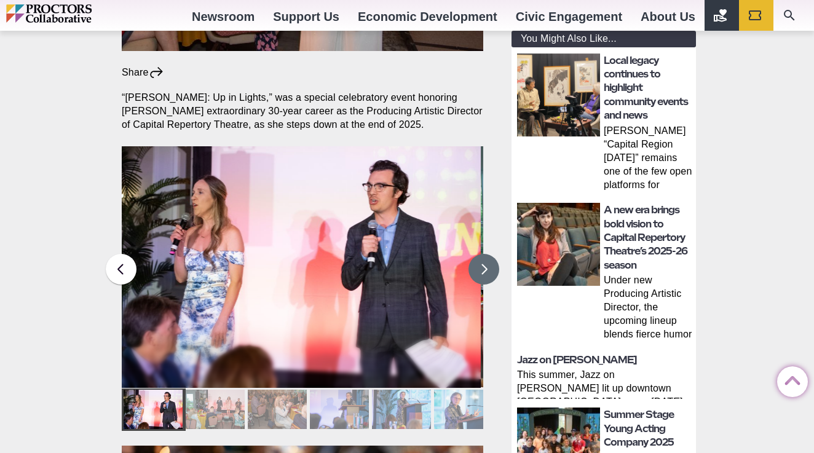
click at [483, 254] on button at bounding box center [483, 269] width 31 height 31
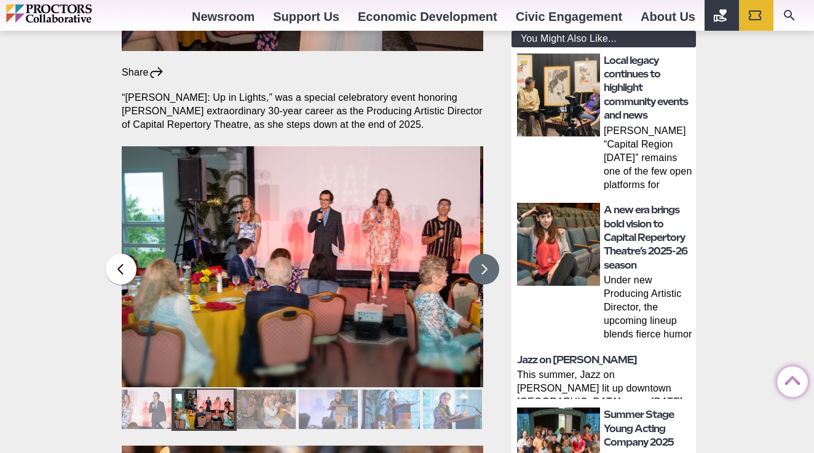
click at [483, 254] on button at bounding box center [483, 269] width 31 height 31
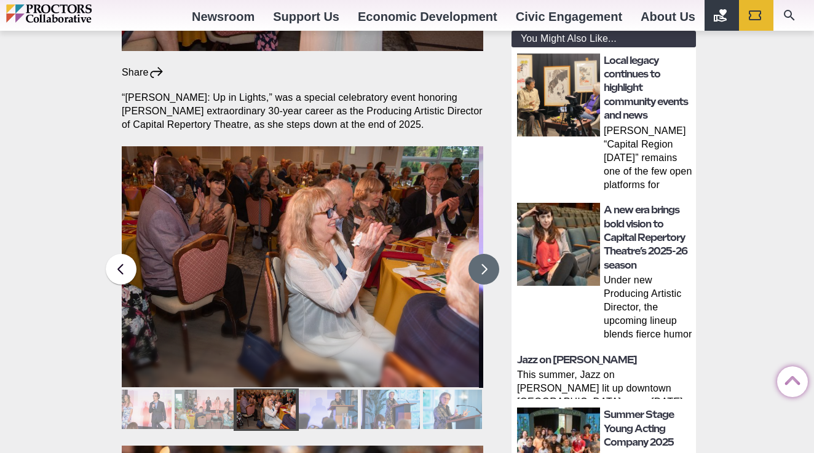
click at [483, 254] on button at bounding box center [483, 269] width 31 height 31
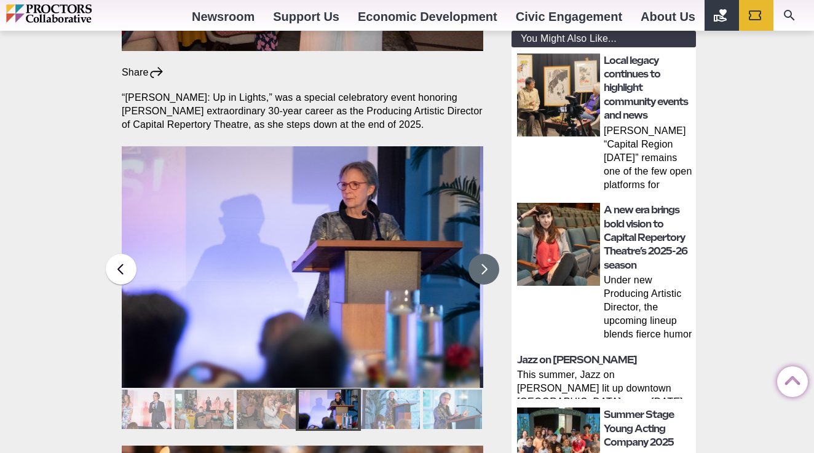
click at [483, 254] on button at bounding box center [483, 269] width 31 height 31
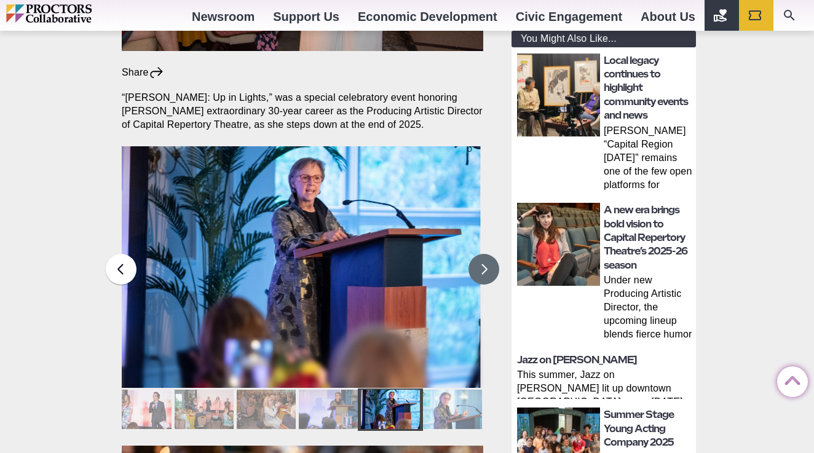
click at [483, 254] on button at bounding box center [483, 269] width 31 height 31
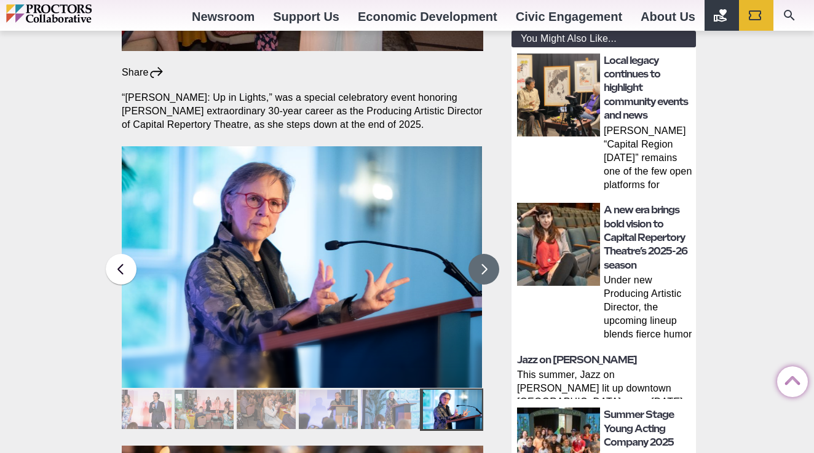
click at [483, 254] on button at bounding box center [483, 269] width 31 height 31
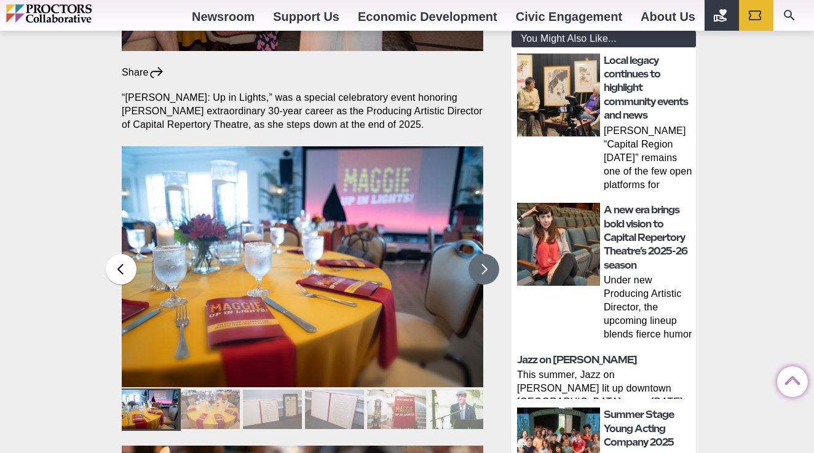
click at [483, 254] on button at bounding box center [483, 269] width 31 height 31
